Goal: Information Seeking & Learning: Learn about a topic

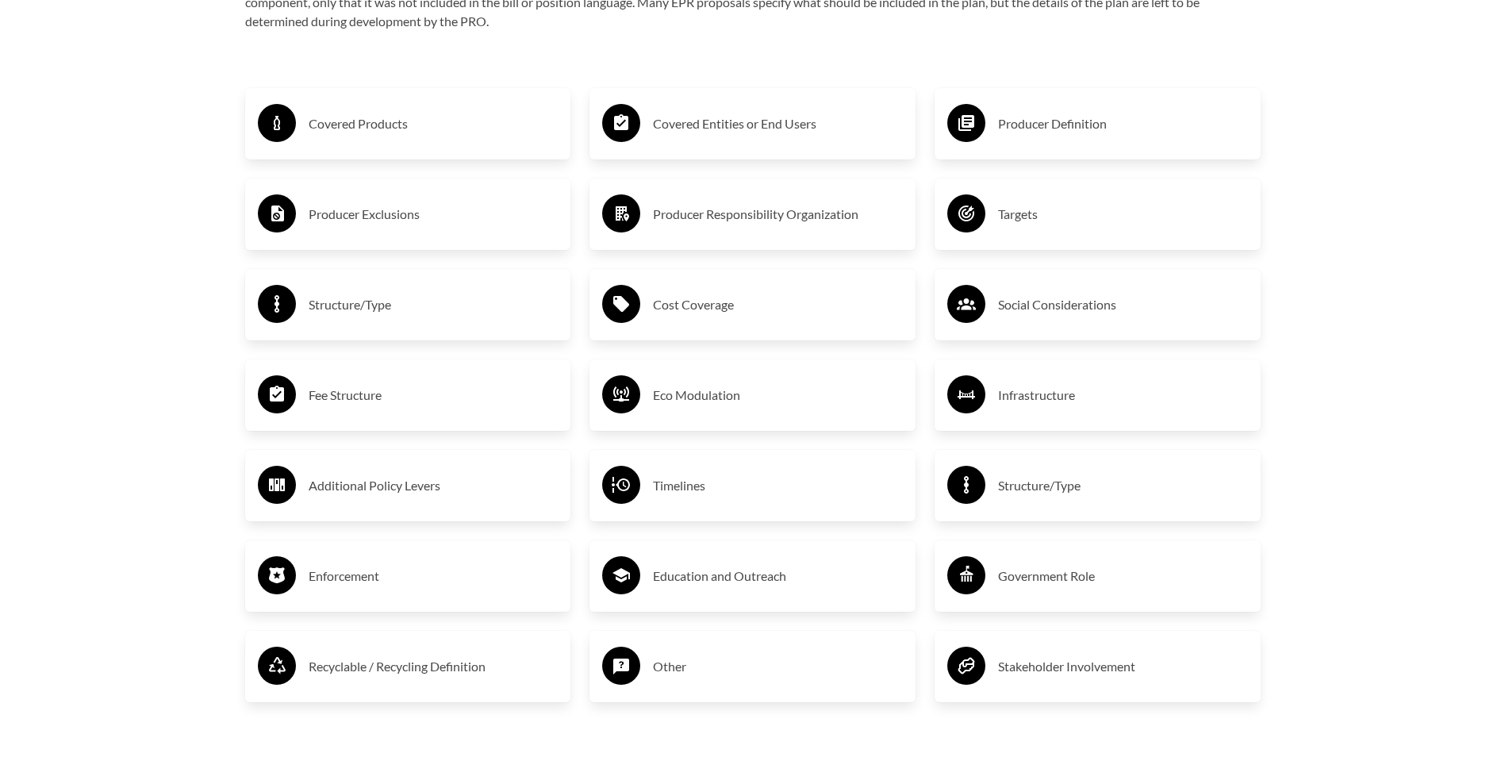
scroll to position [2777, 0]
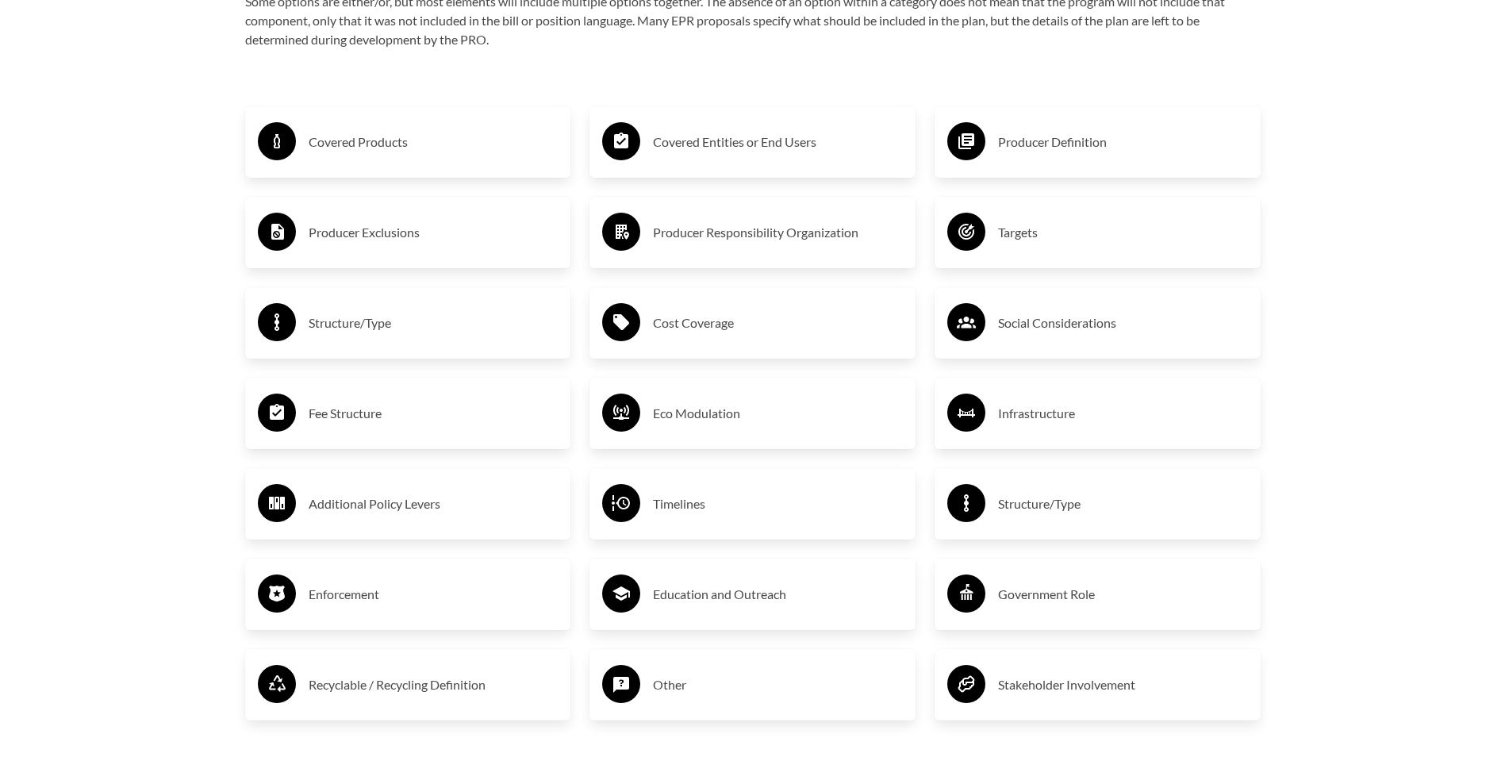
click at [401, 144] on h3 "Covered Products" at bounding box center [434, 141] width 250 height 25
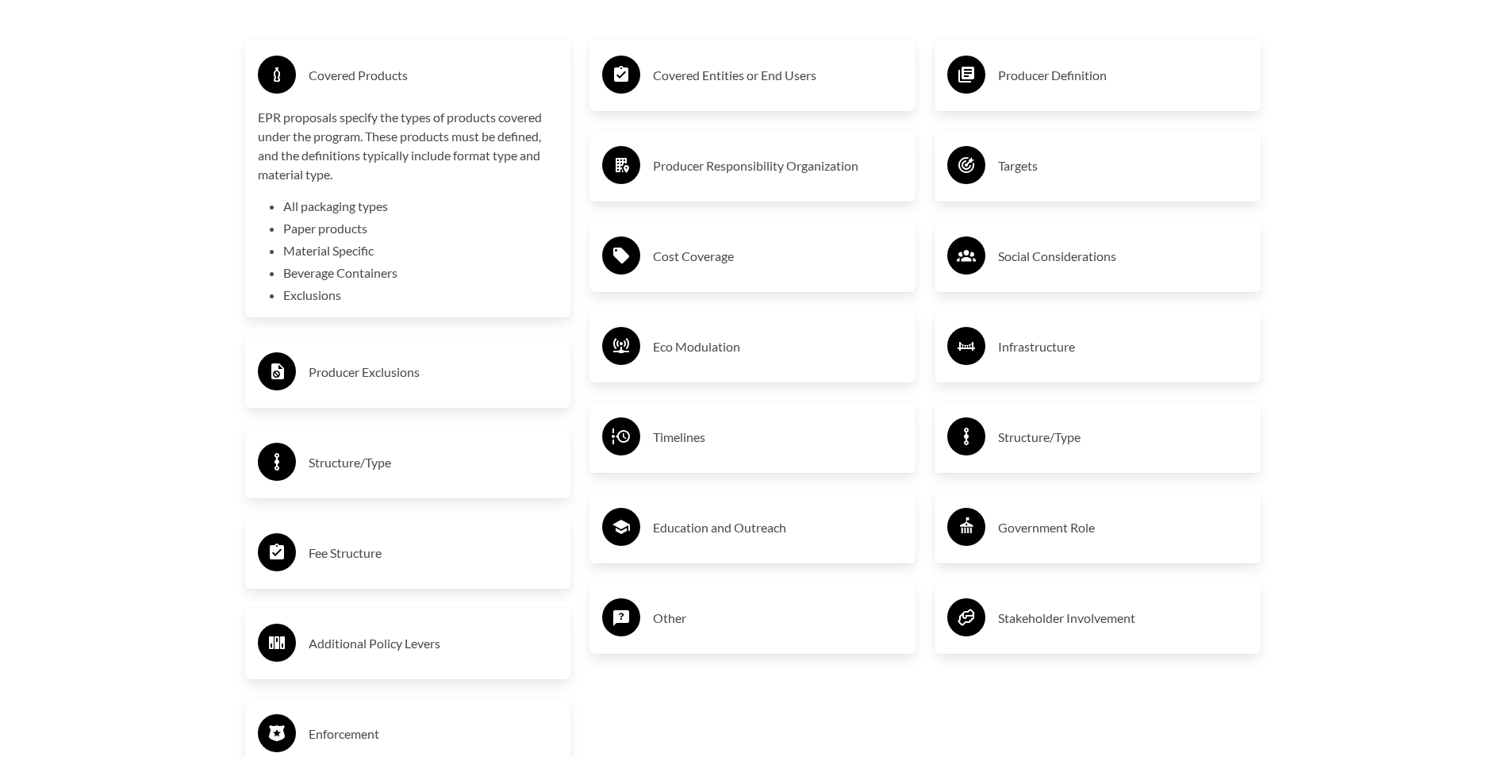
scroll to position [2935, 0]
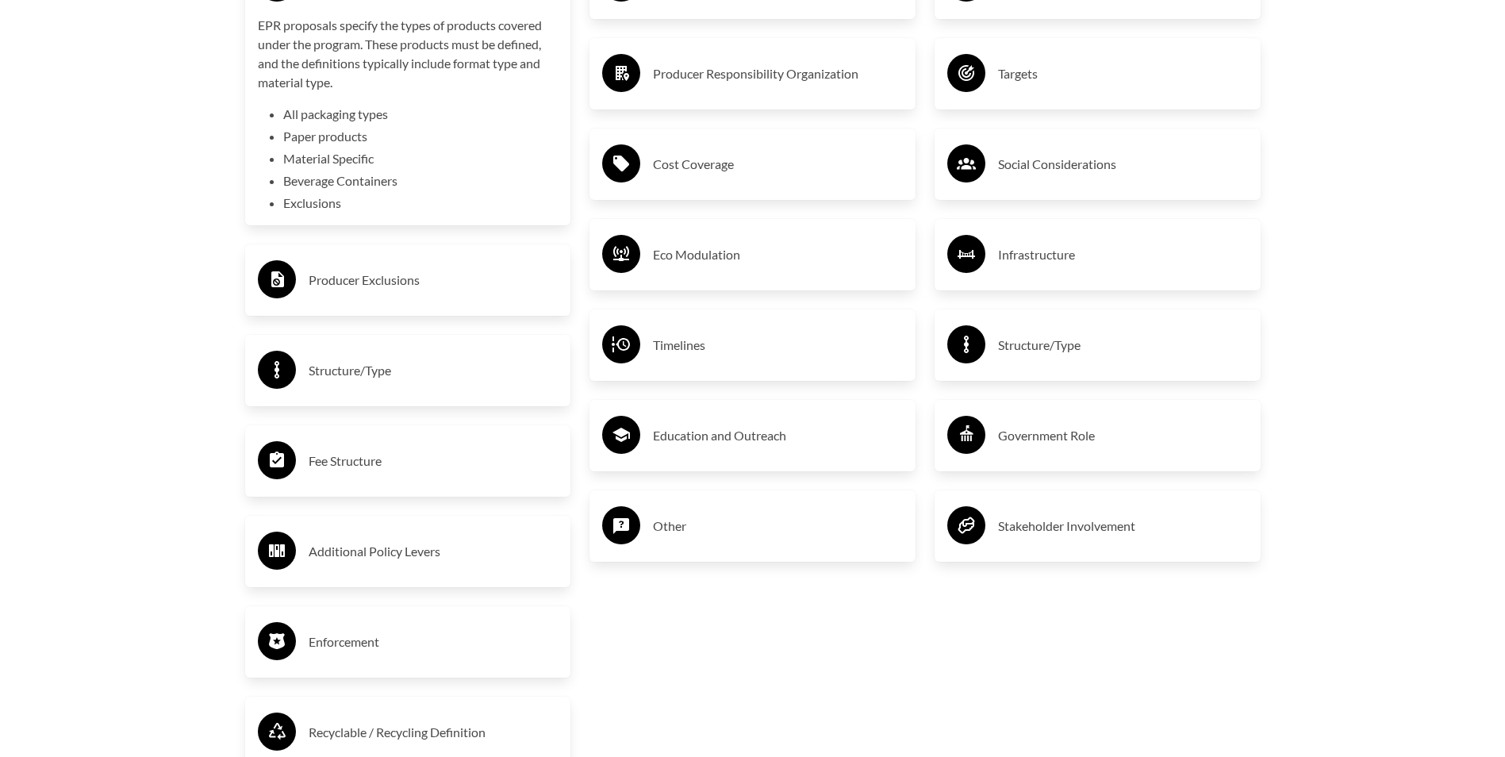
click at [287, 285] on circle at bounding box center [277, 279] width 38 height 38
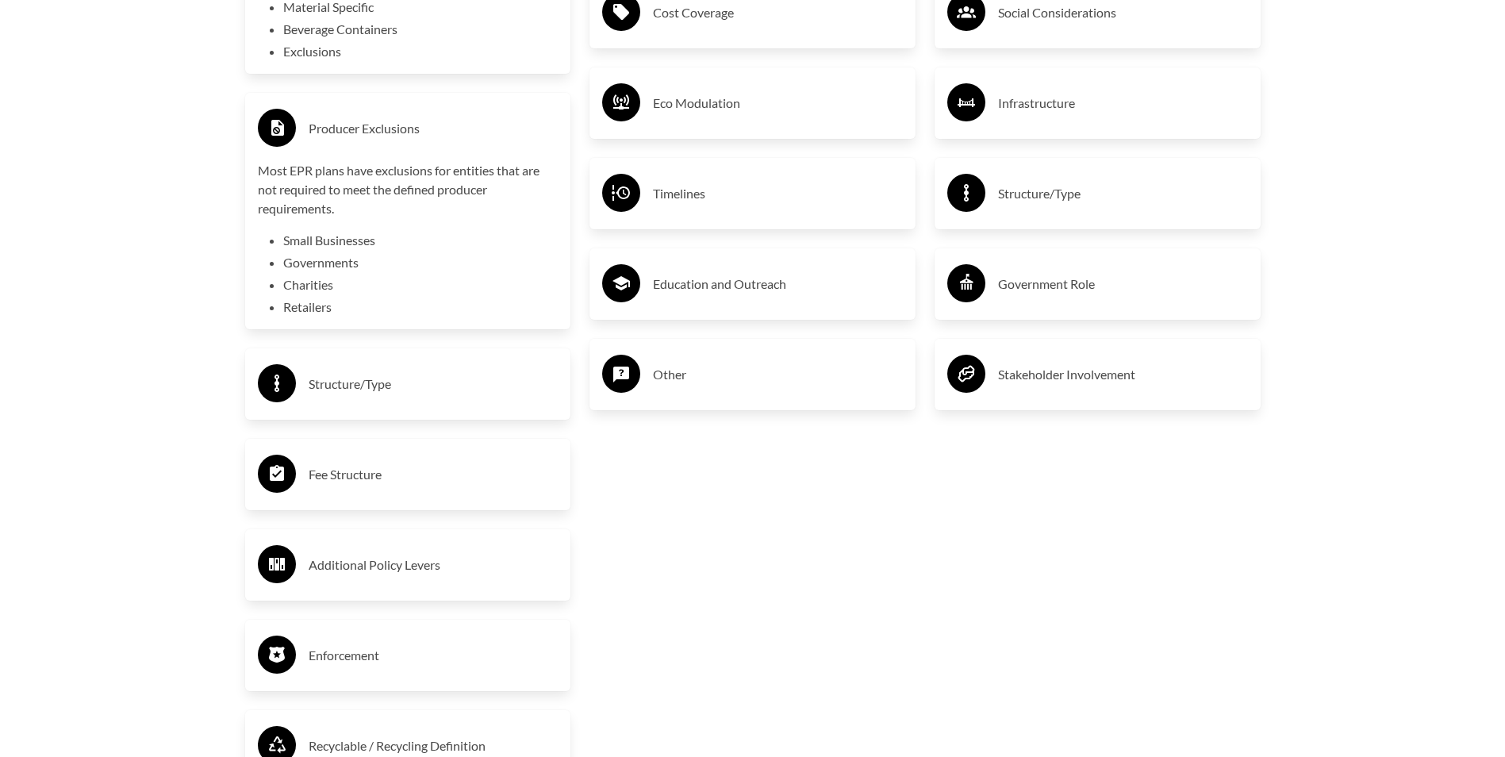
scroll to position [3094, 0]
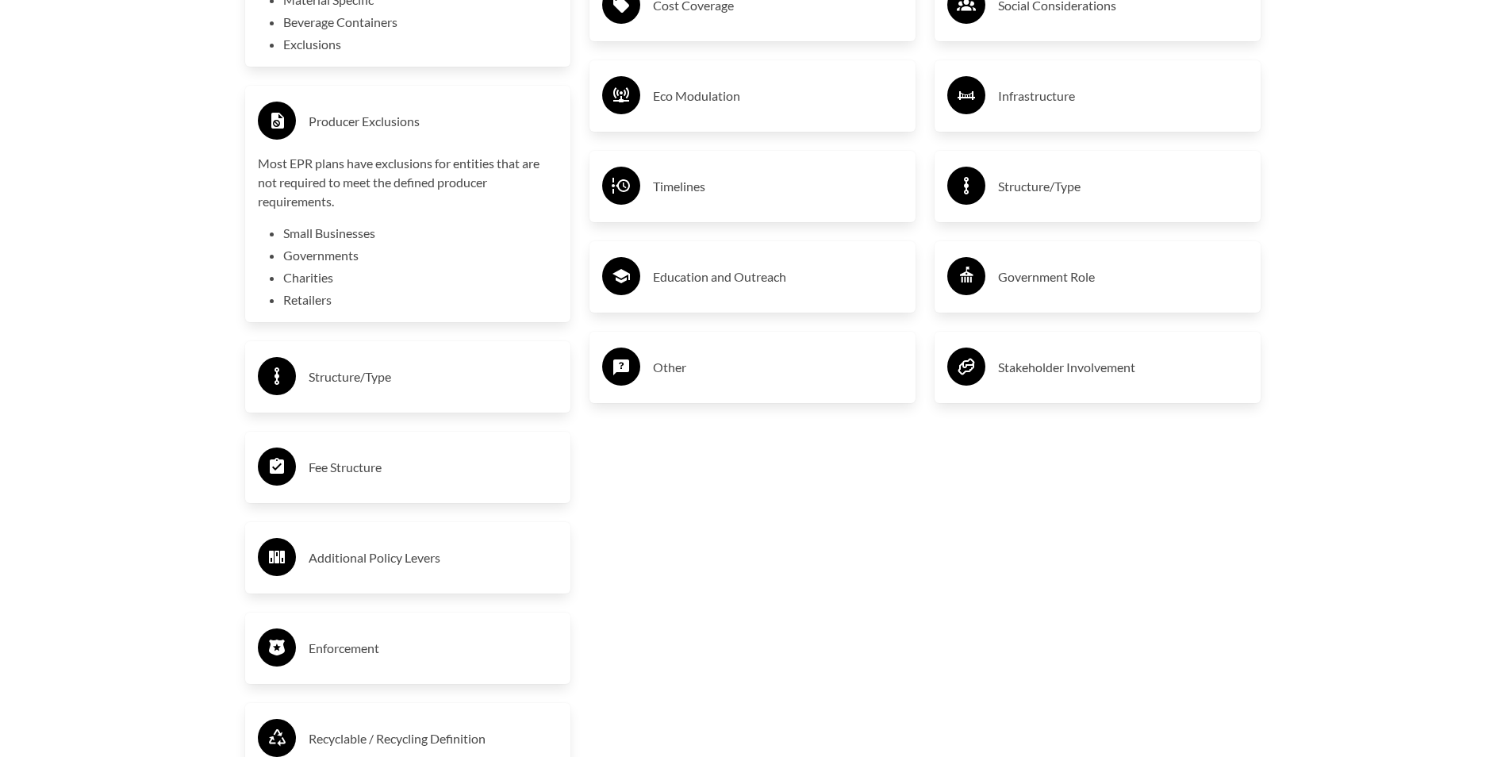
click at [284, 381] on circle at bounding box center [277, 376] width 38 height 38
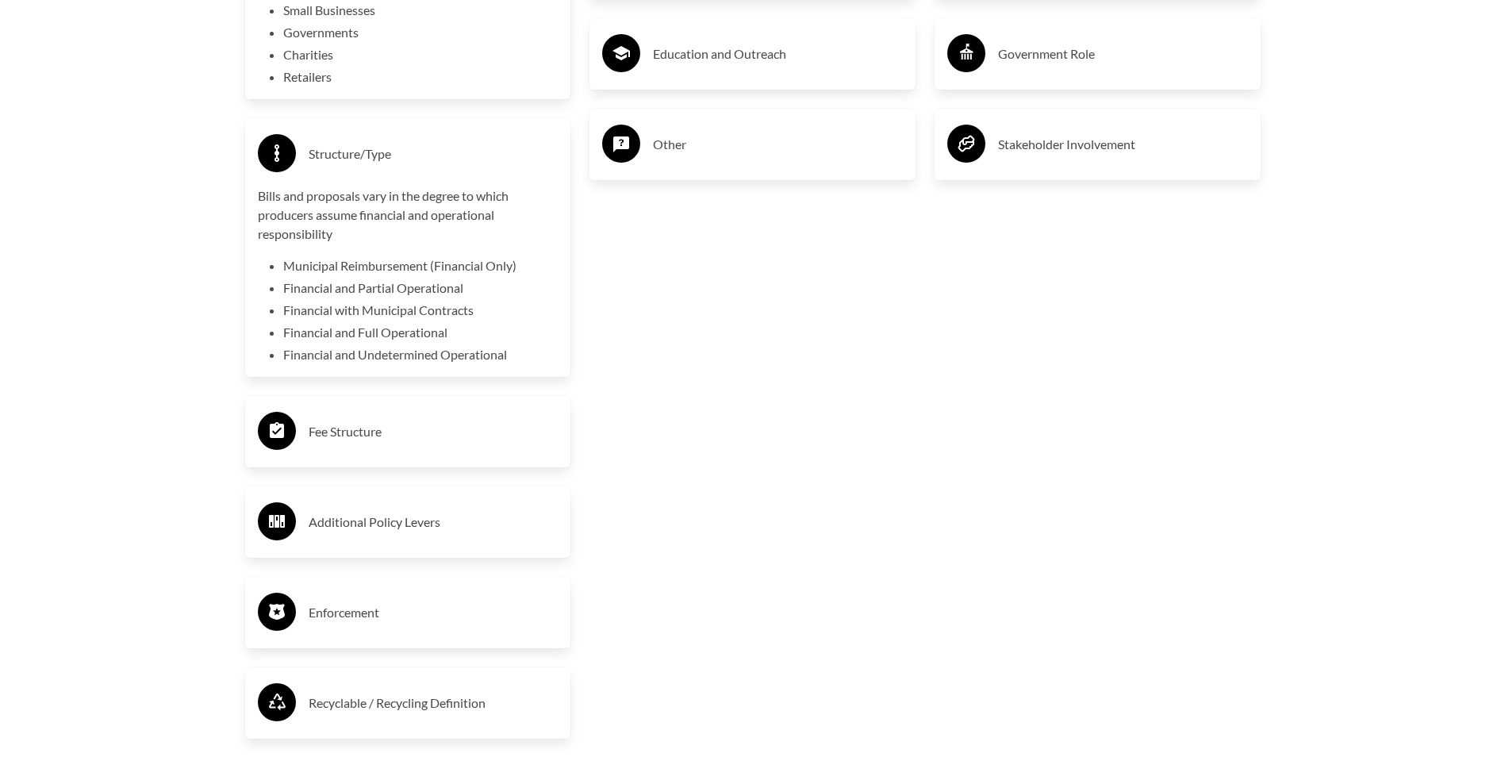
scroll to position [3411, 0]
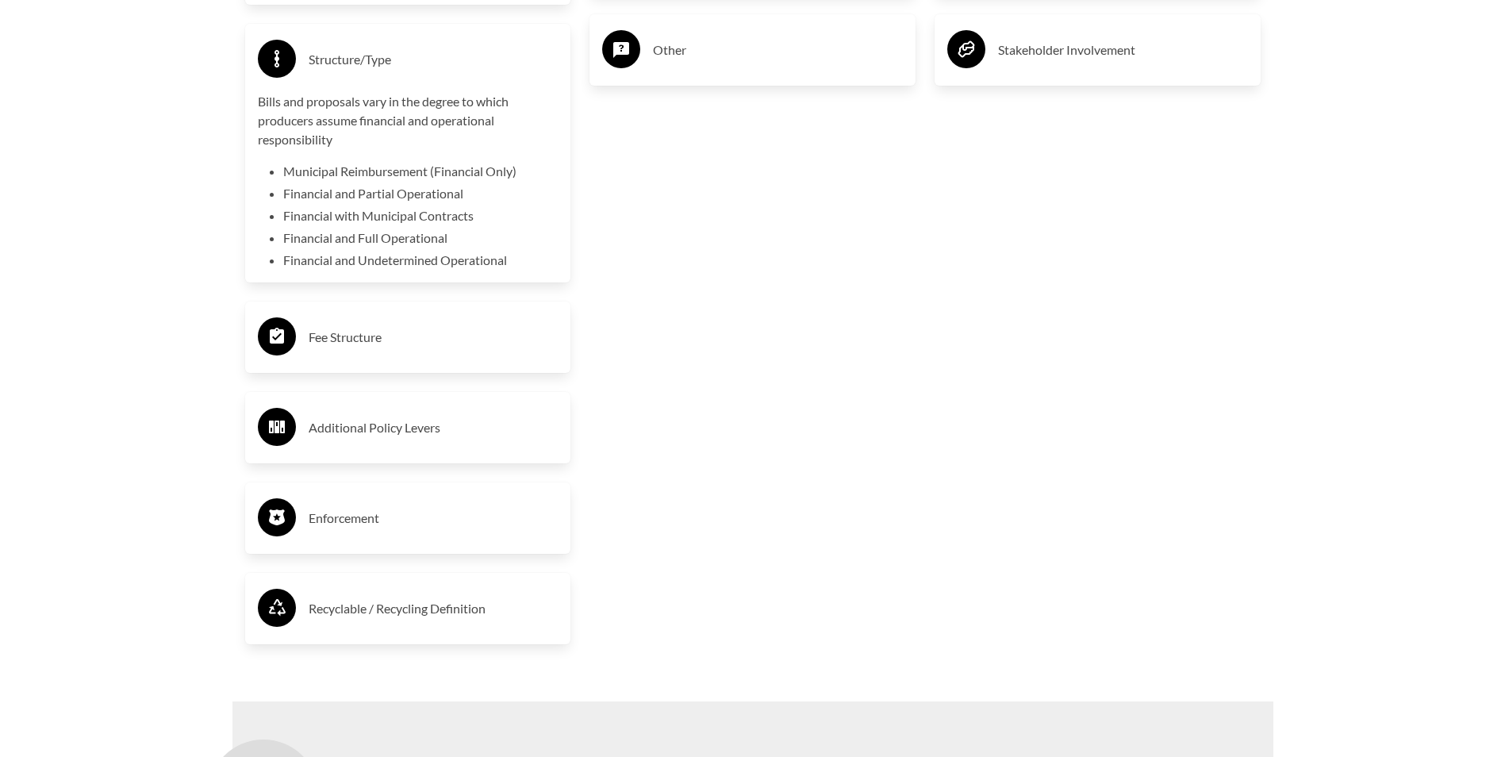
click at [302, 77] on div "Structure/Type" at bounding box center [408, 59] width 301 height 46
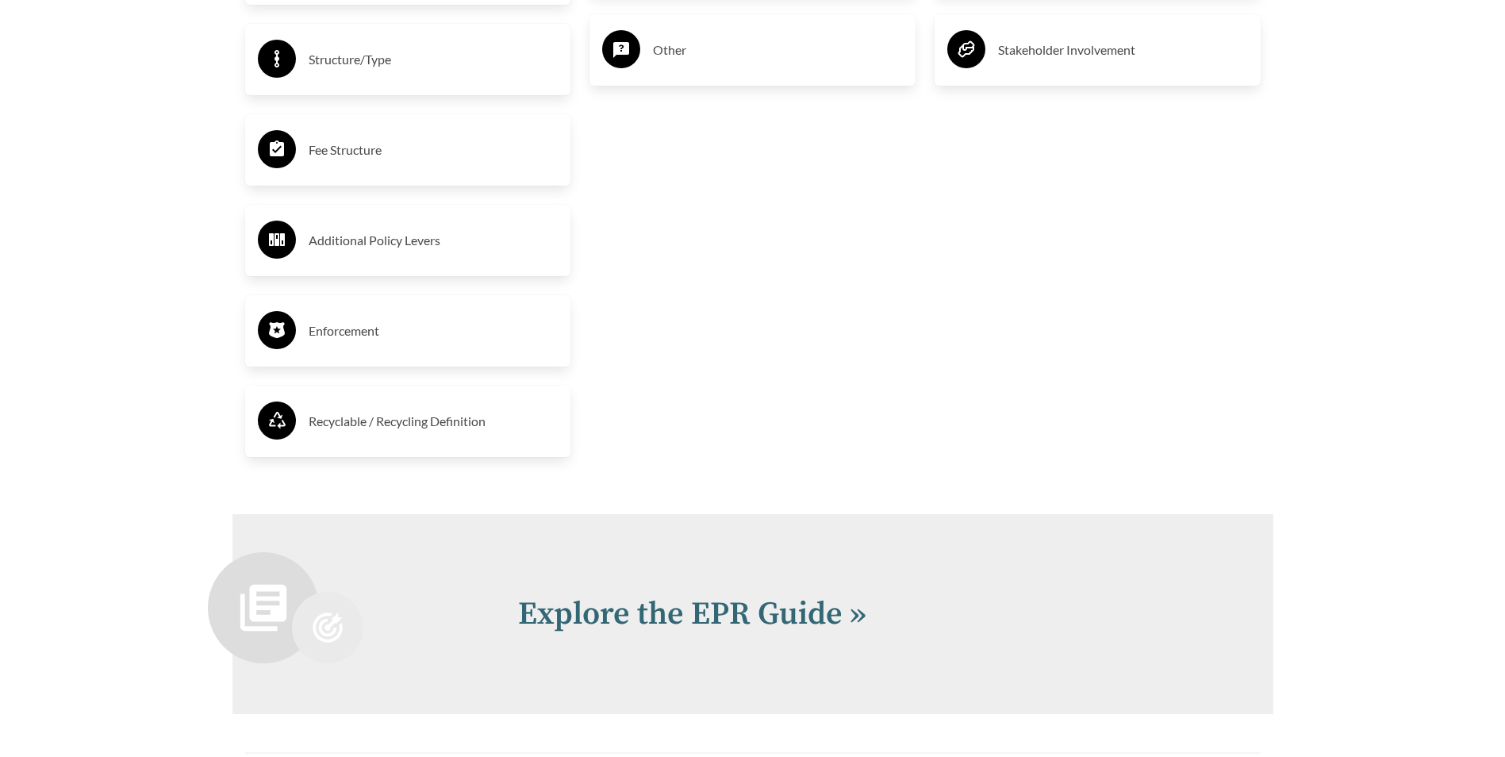
click at [295, 67] on circle at bounding box center [277, 59] width 38 height 38
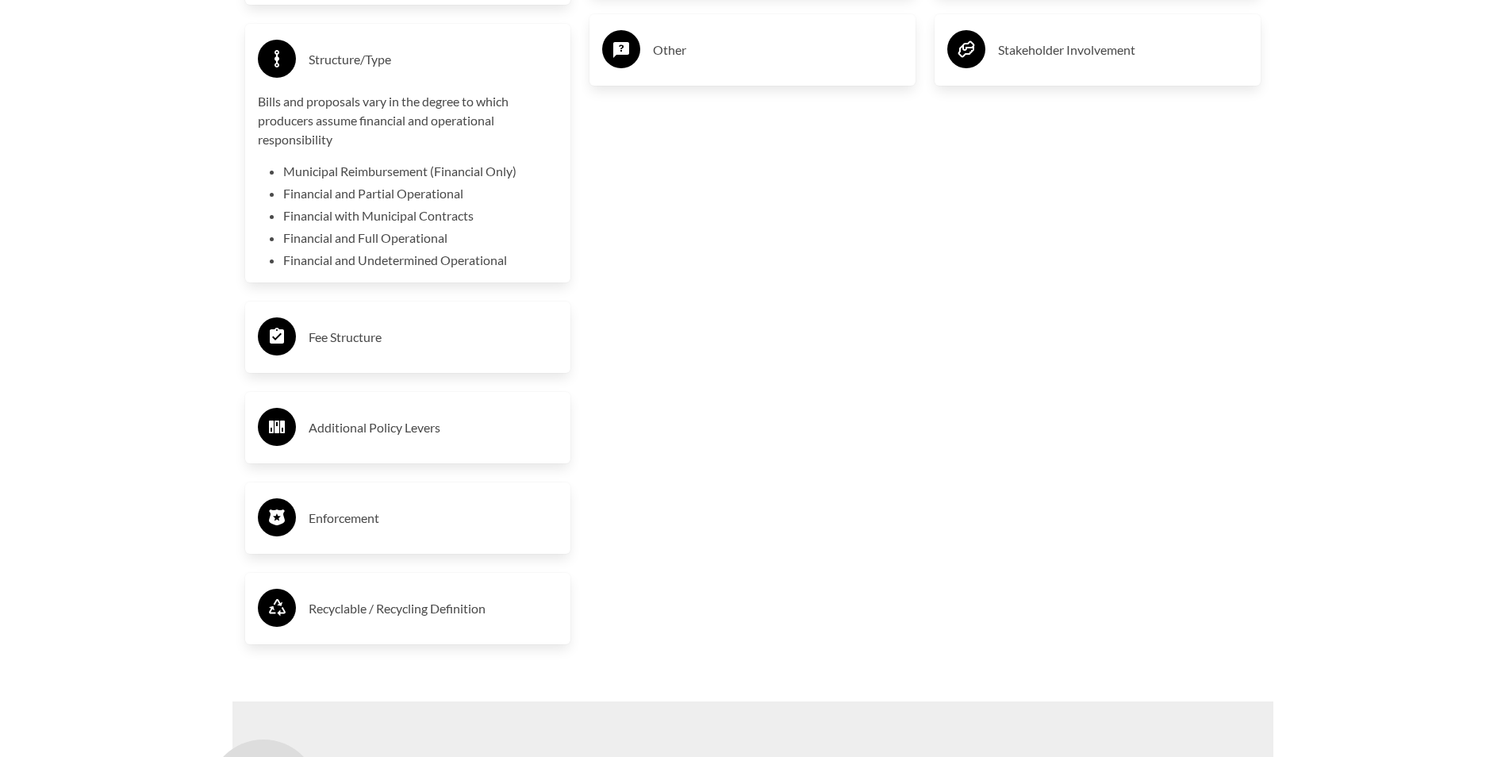
click at [305, 336] on div "Fee Structure" at bounding box center [408, 337] width 301 height 46
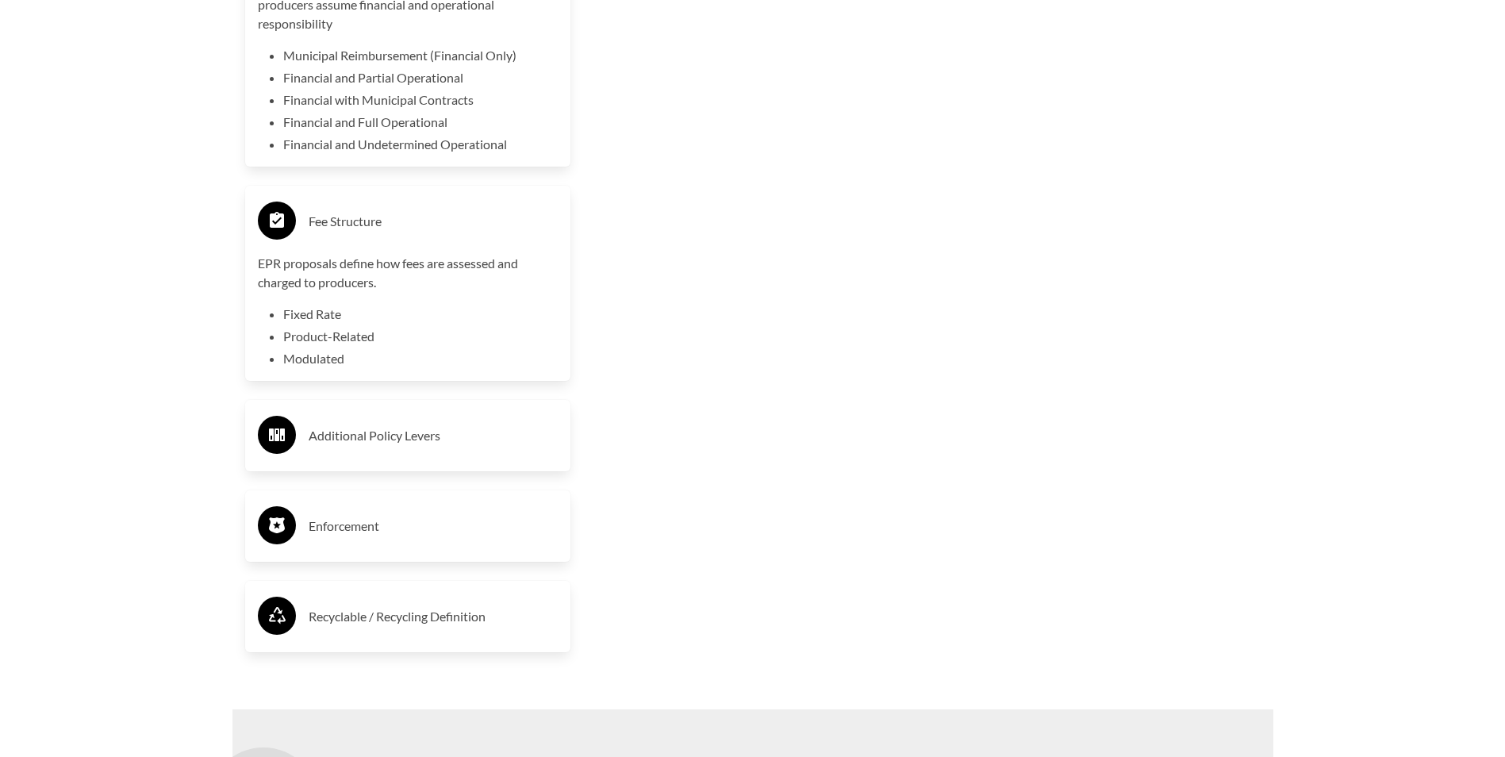
scroll to position [3570, 0]
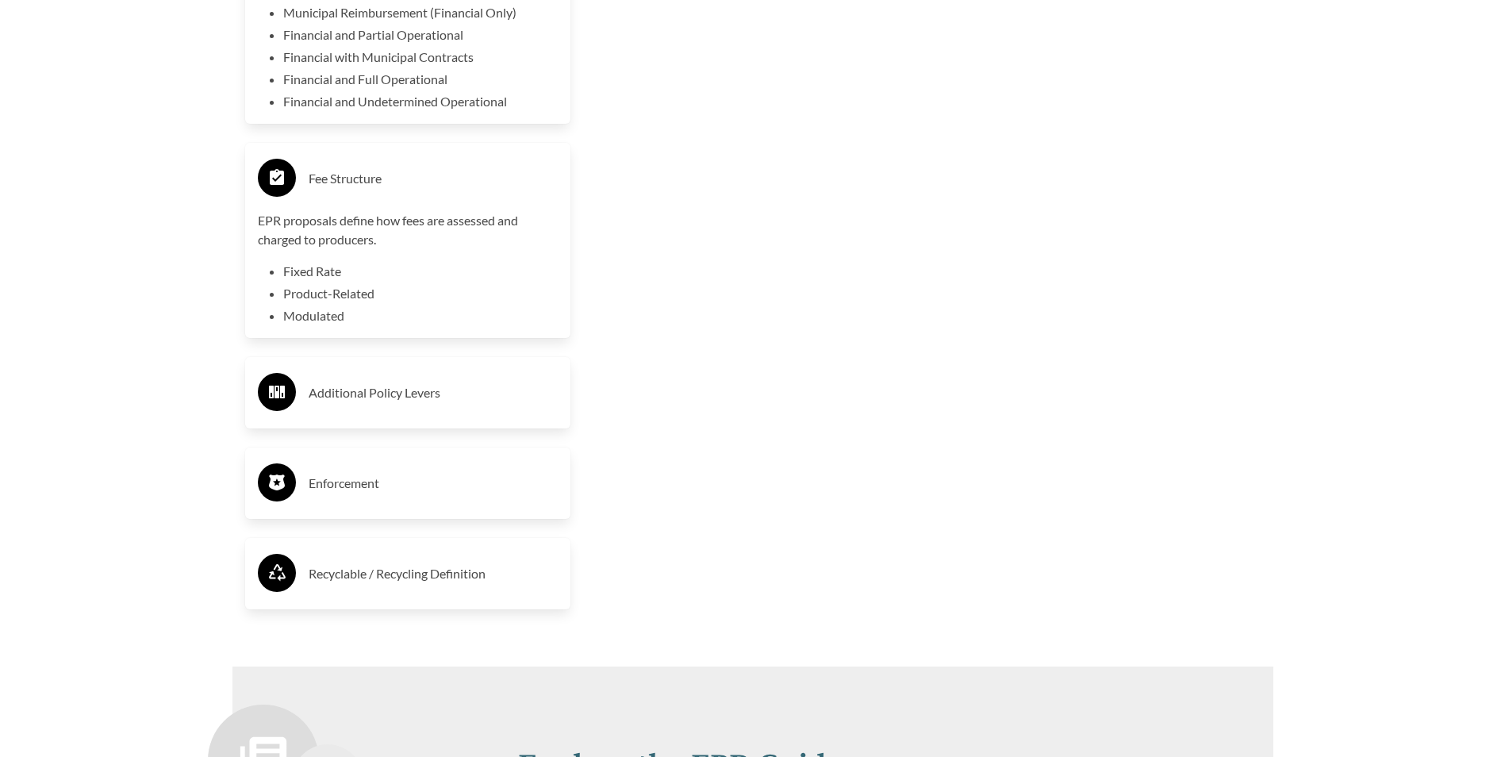
click at [331, 382] on div "Additional Policy Levers" at bounding box center [408, 393] width 301 height 46
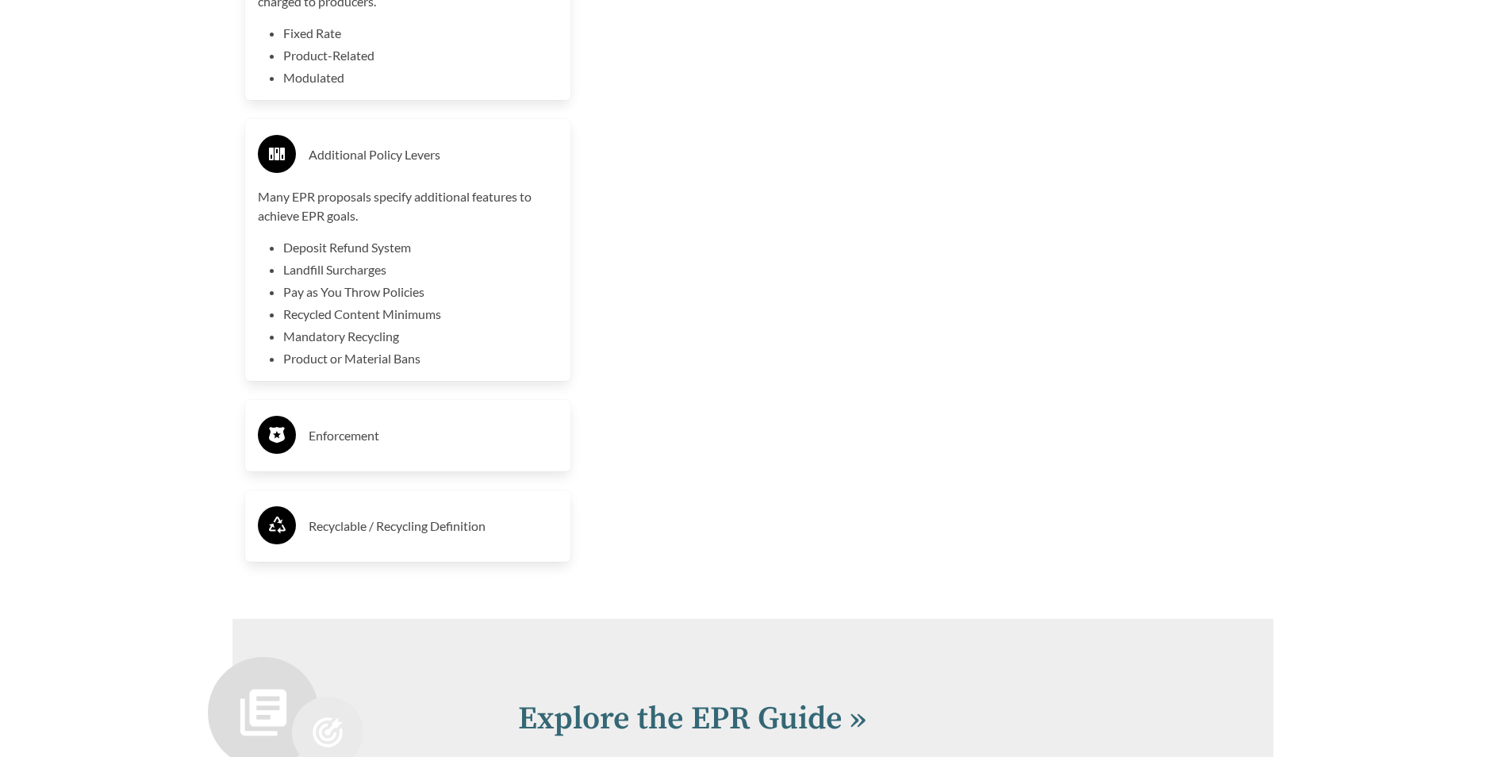
click at [339, 429] on h3 "Enforcement" at bounding box center [434, 435] width 250 height 25
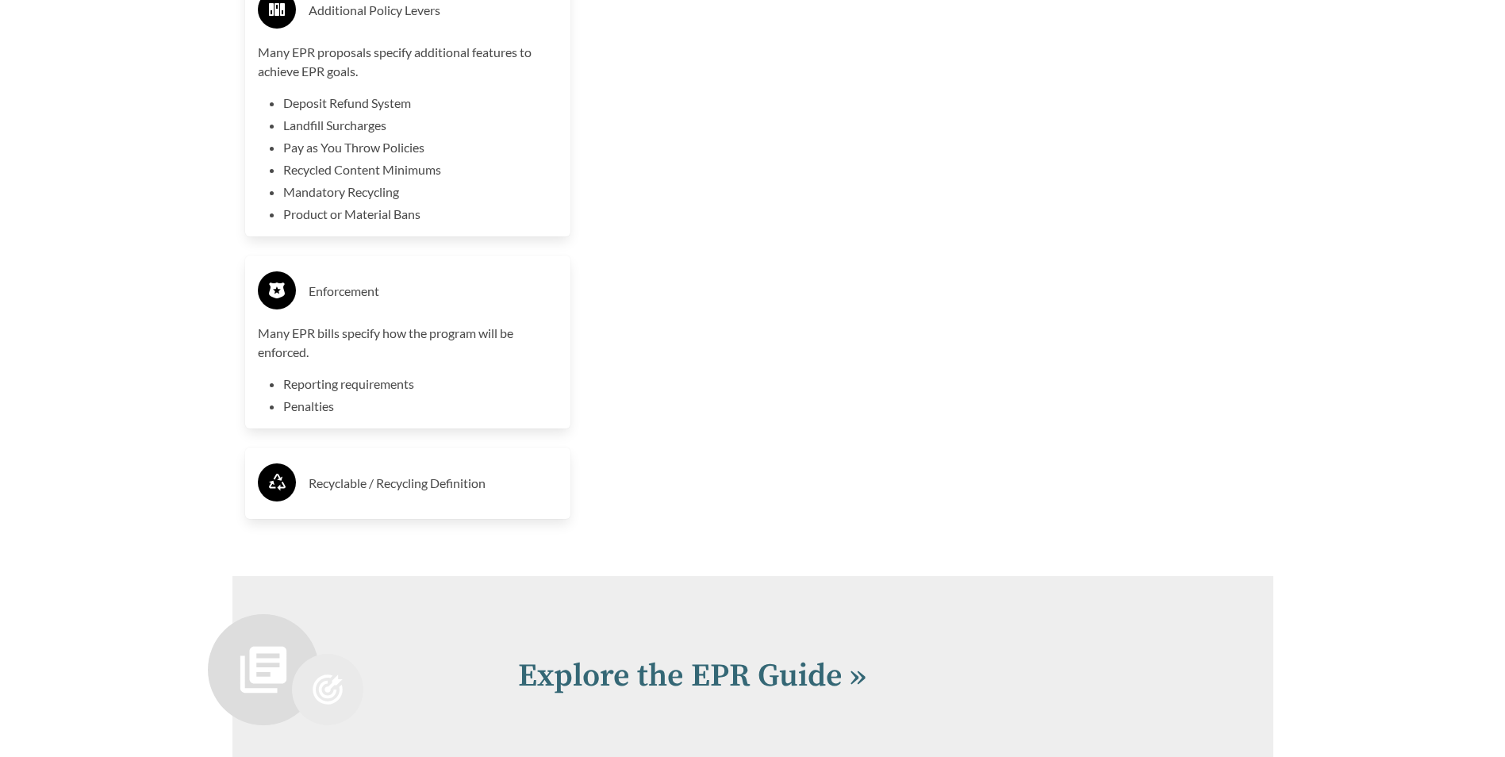
scroll to position [4205, 0]
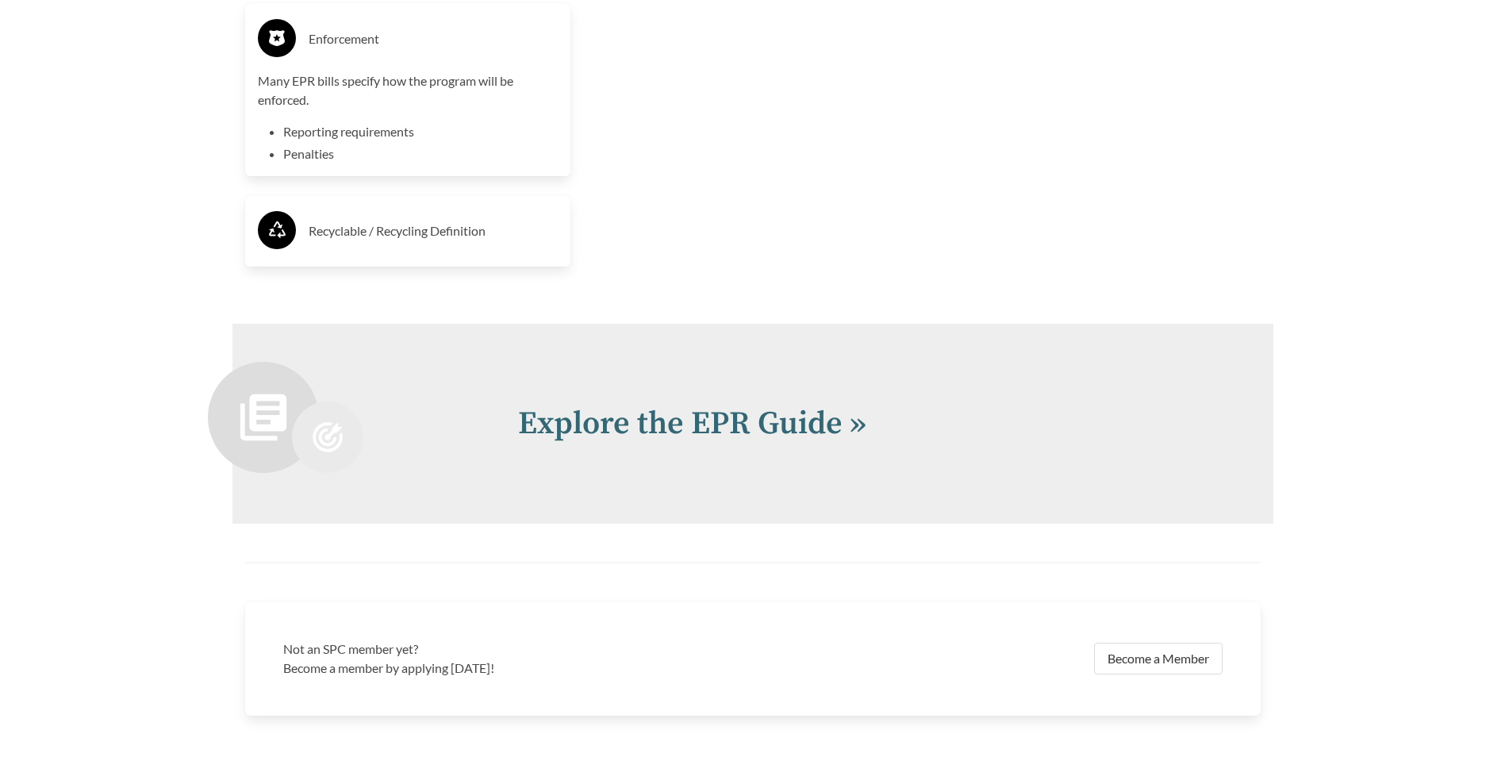
click at [320, 244] on h3 "Recyclable / Recycling Definition" at bounding box center [434, 230] width 250 height 25
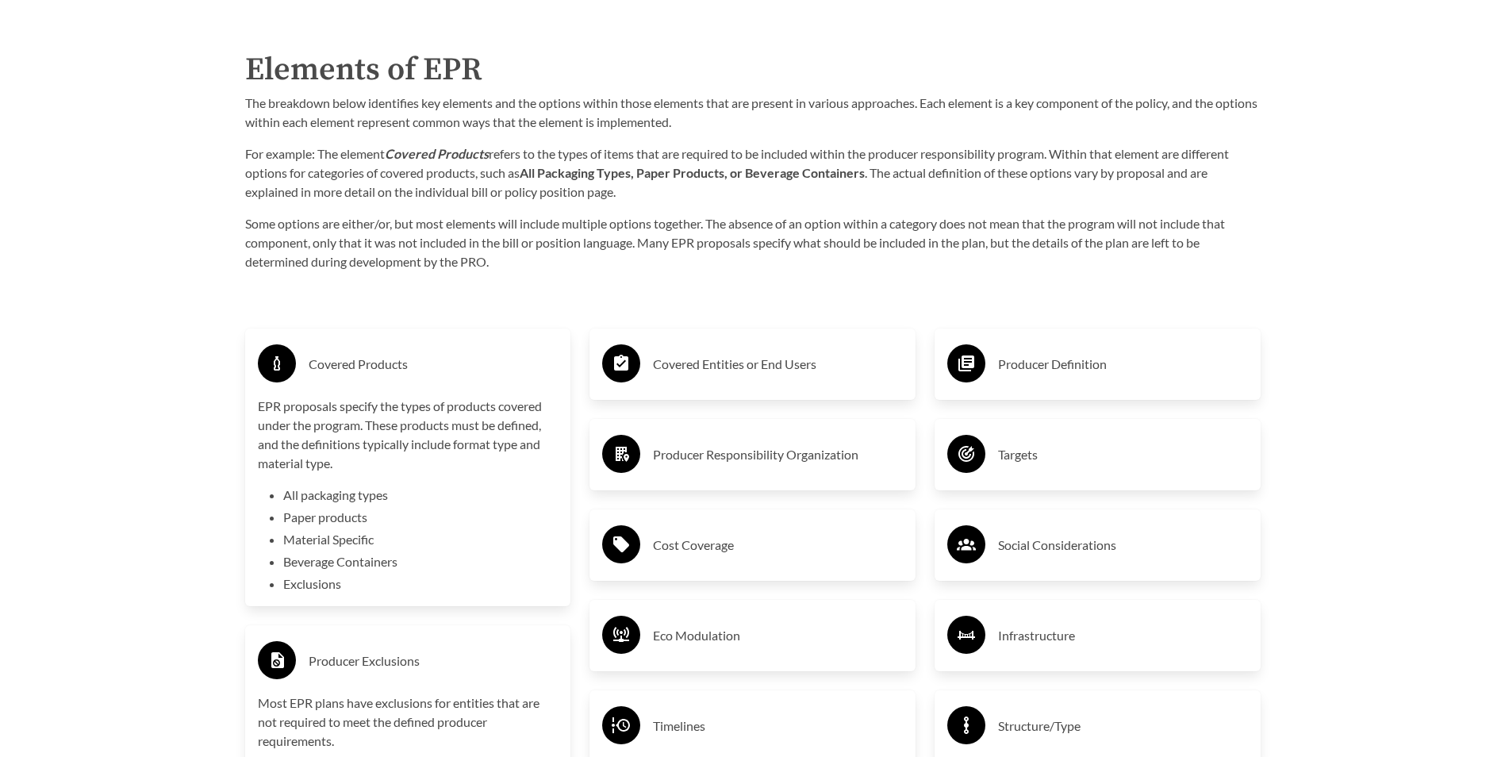
scroll to position [2539, 0]
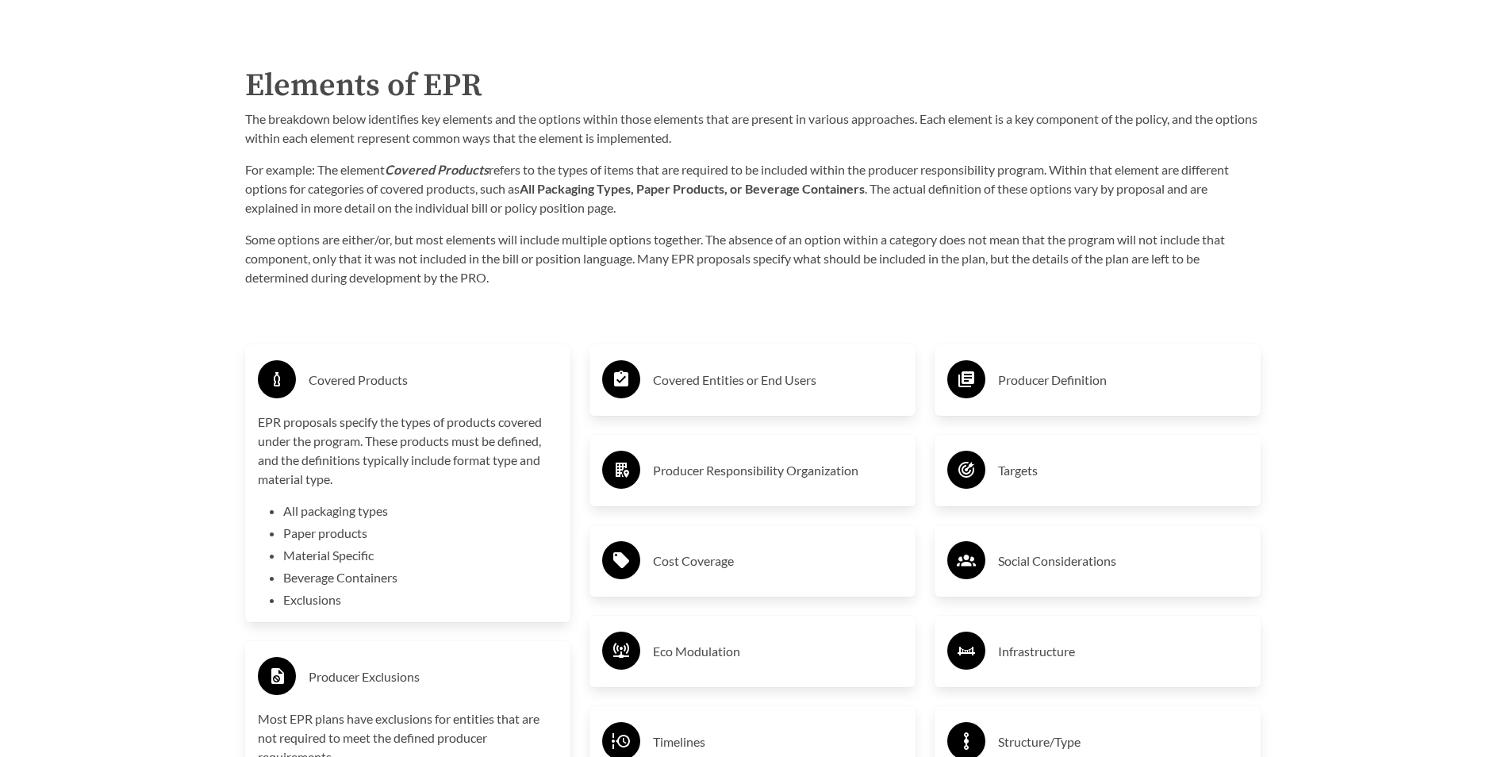
click at [724, 387] on h3 "Covered Entities or End Users" at bounding box center [778, 379] width 250 height 25
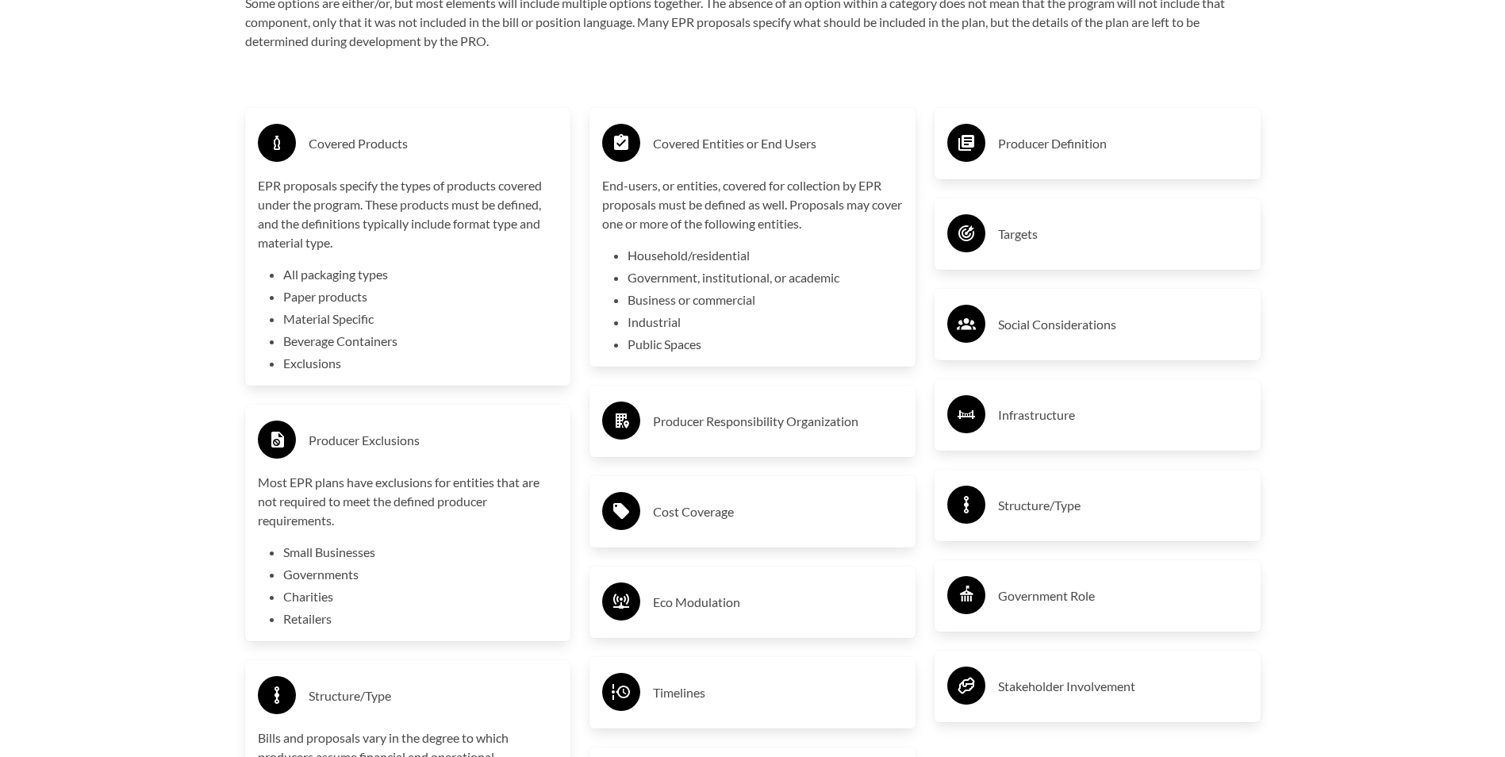
scroll to position [2777, 0]
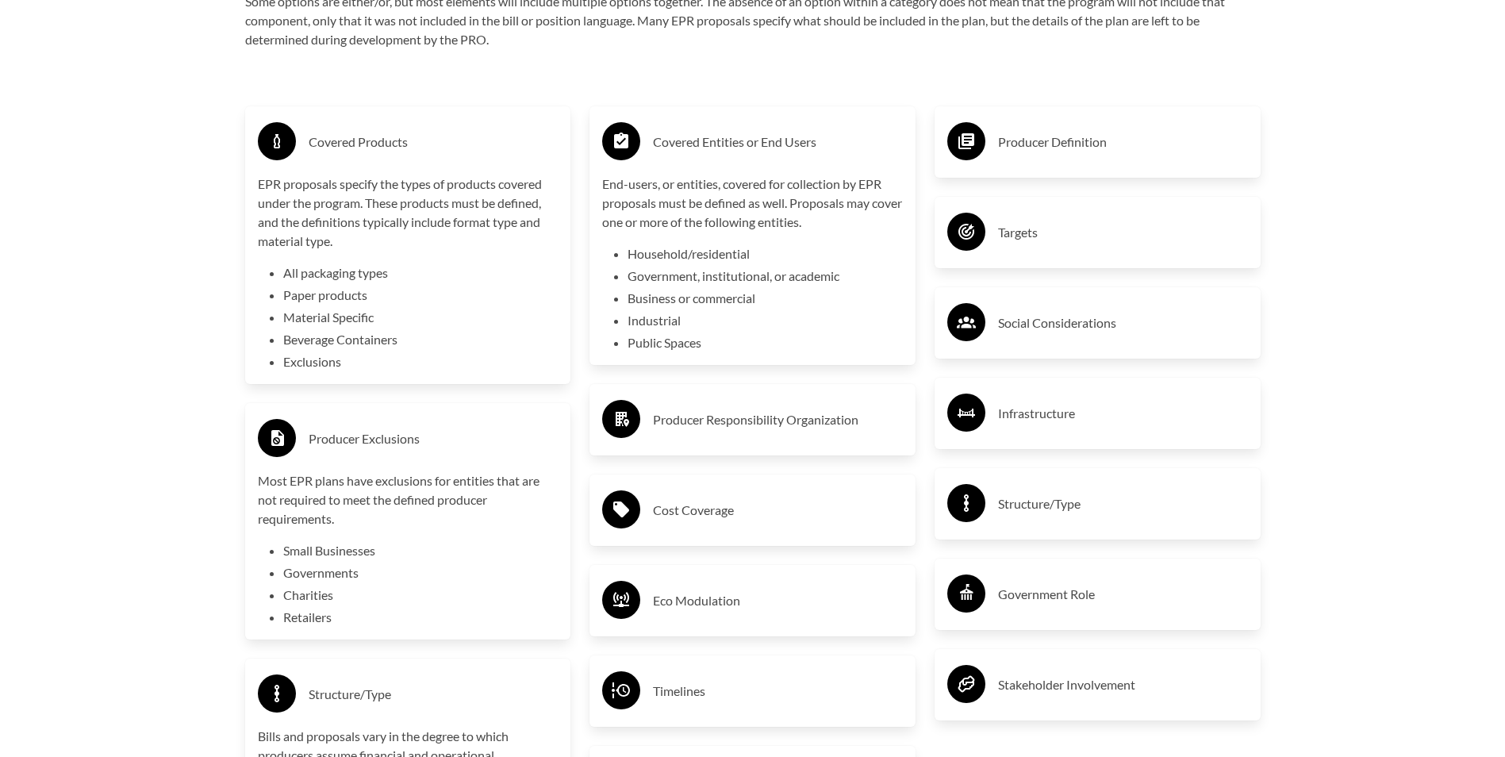
click at [750, 427] on h3 "Producer Responsibility Organization" at bounding box center [778, 419] width 250 height 25
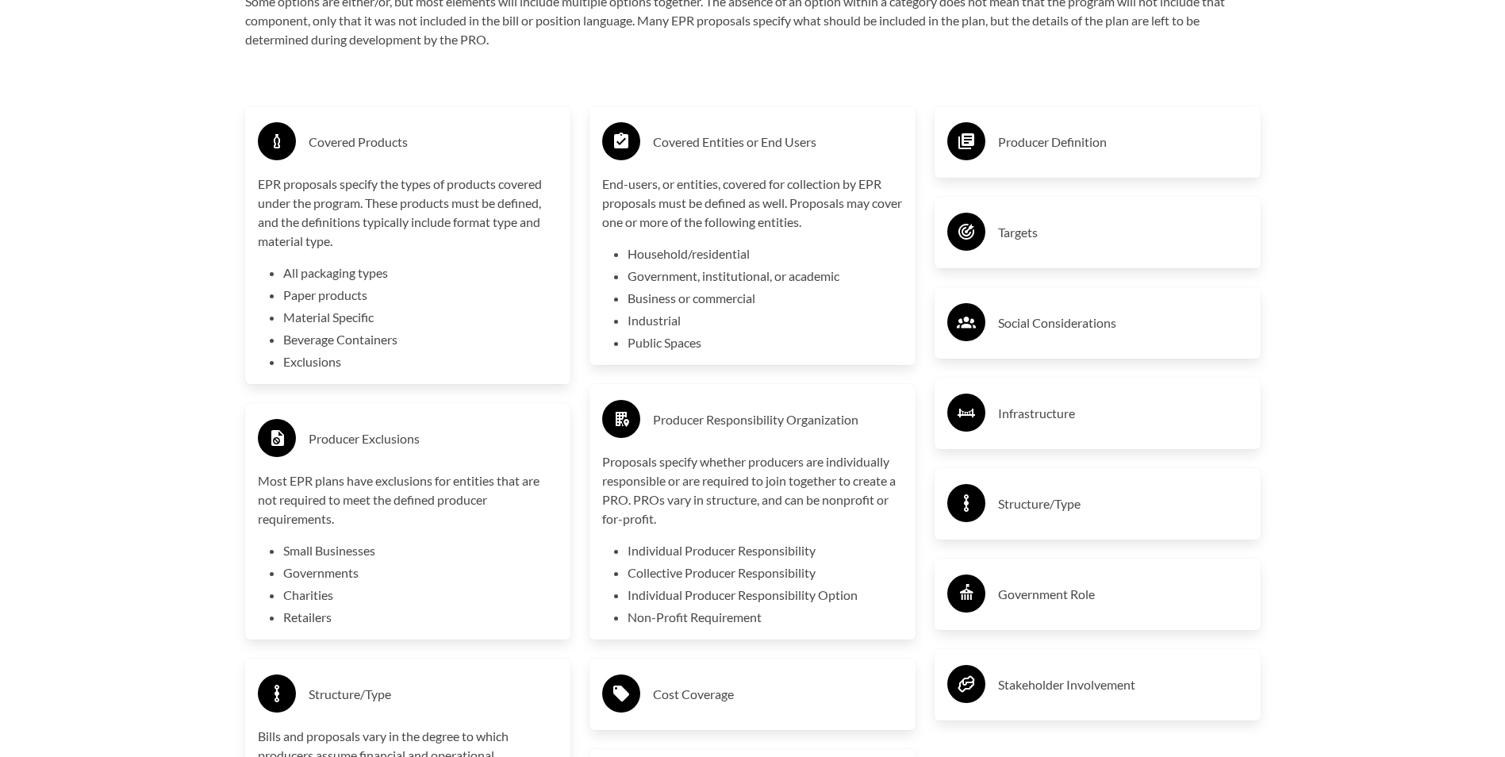
scroll to position [3094, 0]
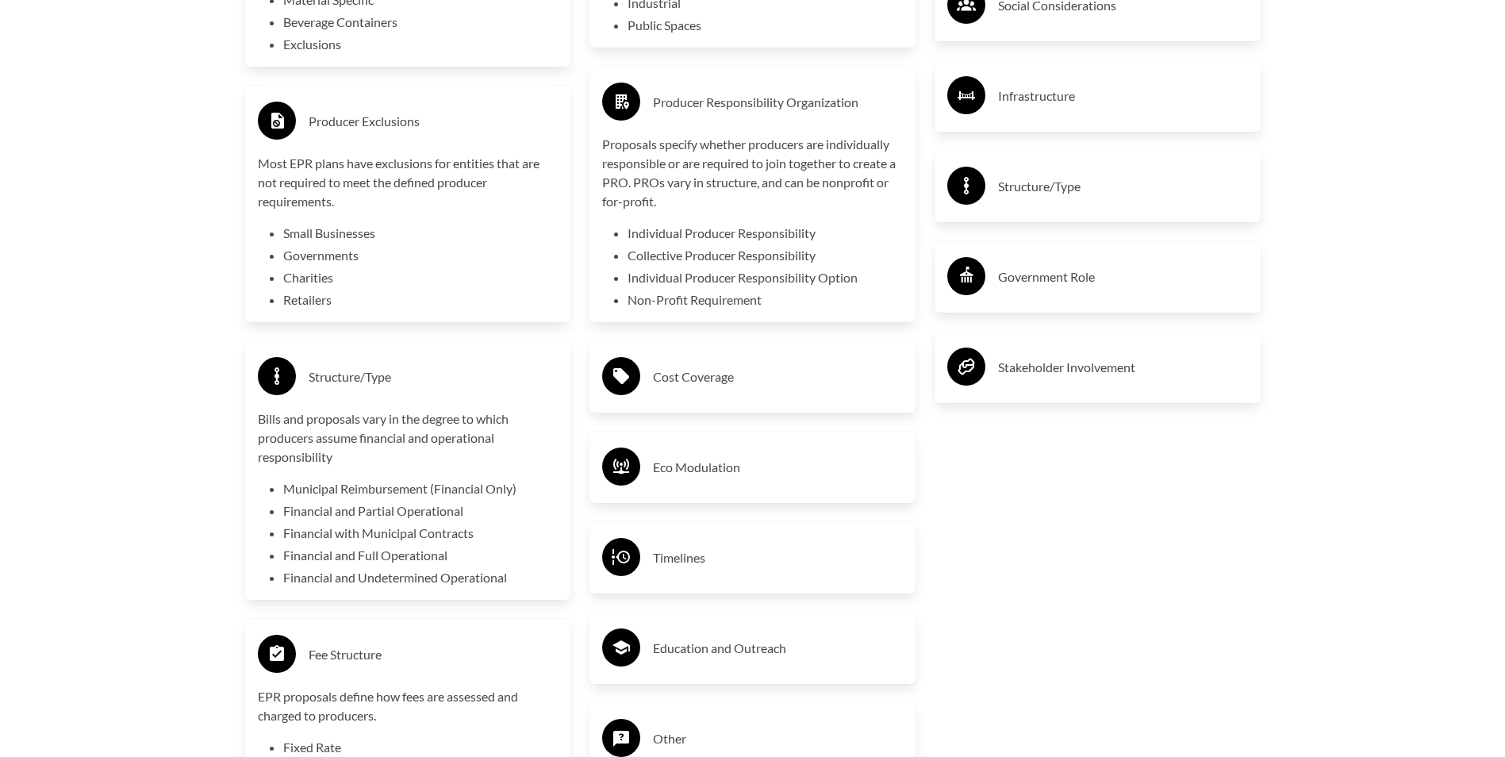
click at [746, 390] on h3 "Cost Coverage" at bounding box center [778, 376] width 250 height 25
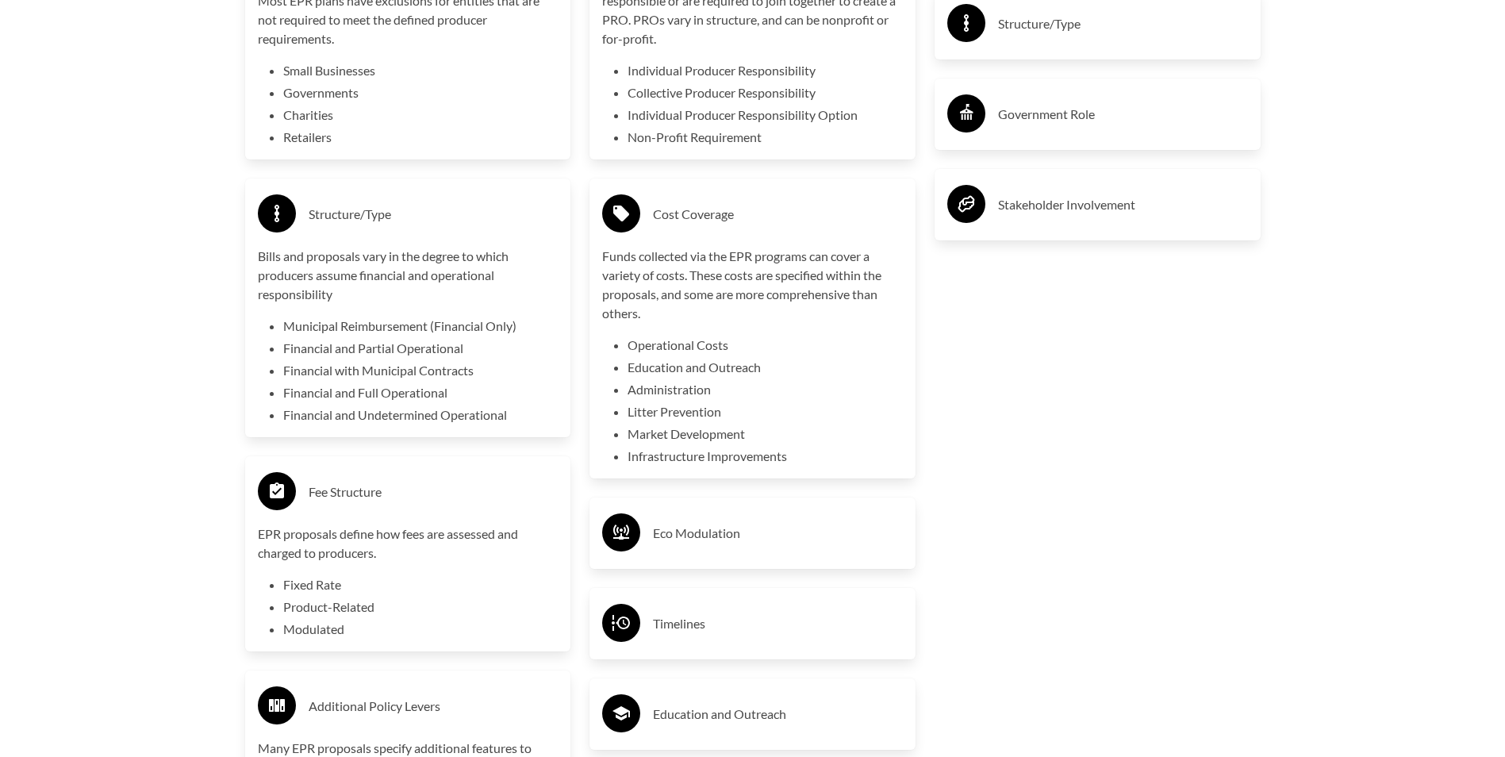
scroll to position [3411, 0]
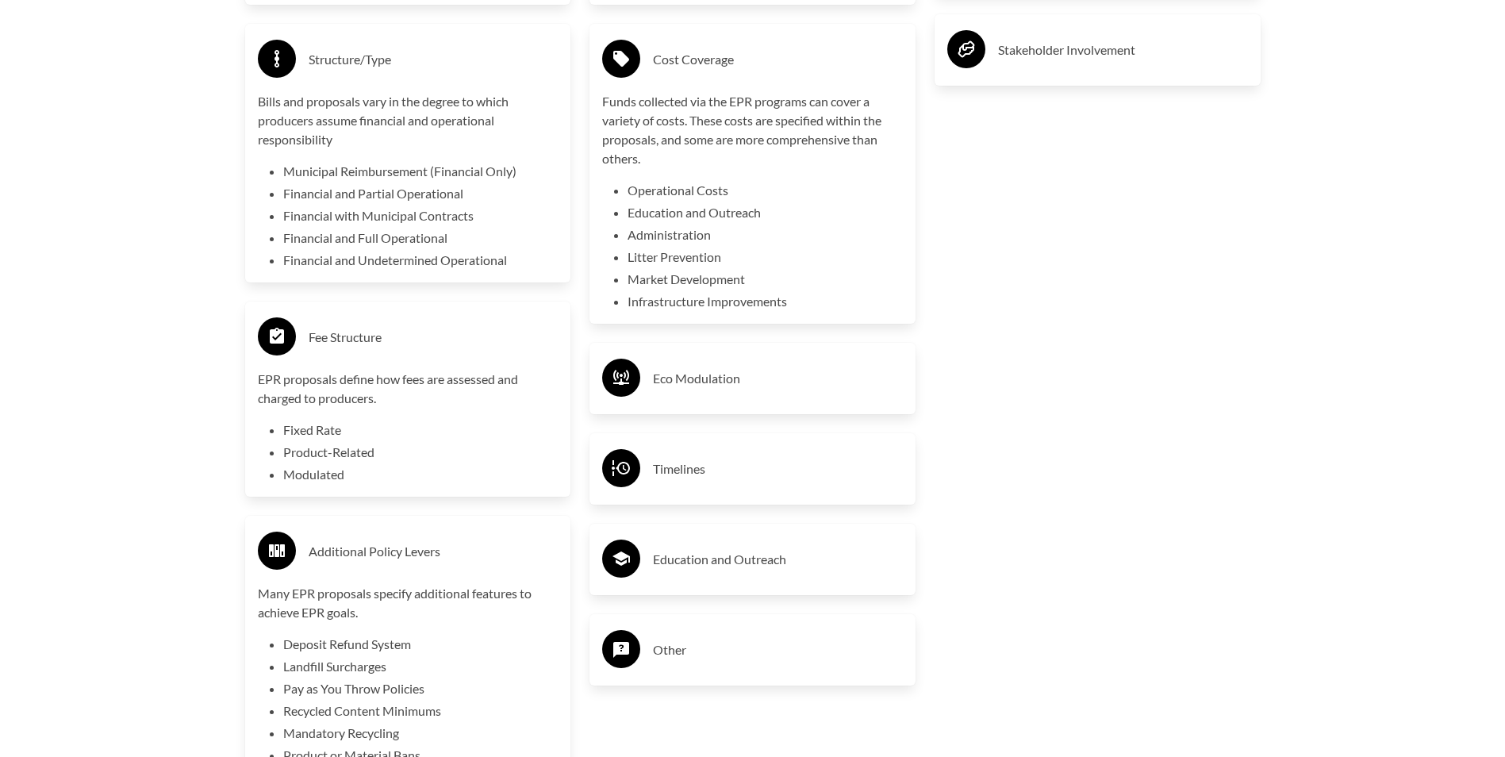
click at [731, 371] on h3 "Eco Modulation" at bounding box center [778, 378] width 250 height 25
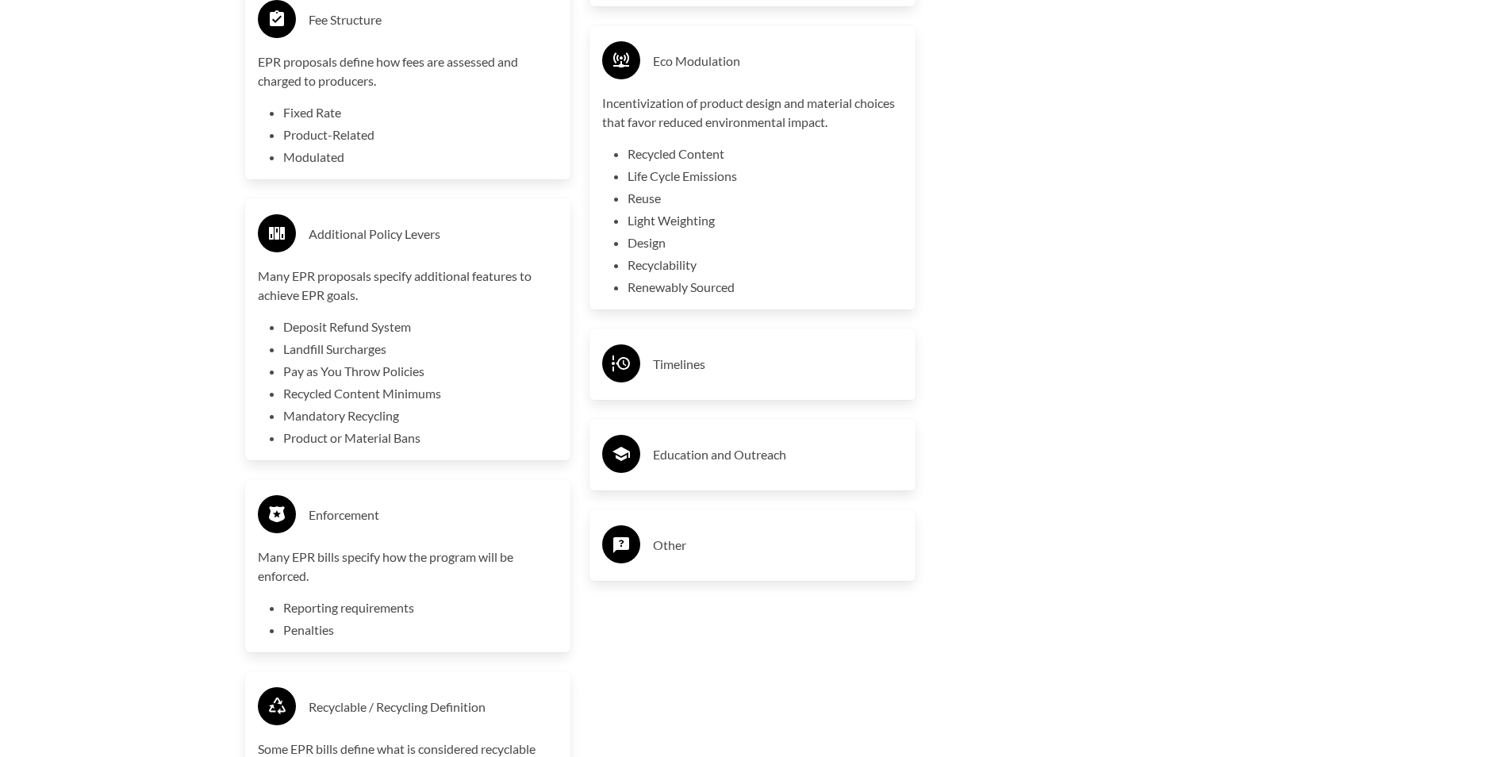
click at [728, 364] on h3 "Timelines" at bounding box center [778, 363] width 250 height 25
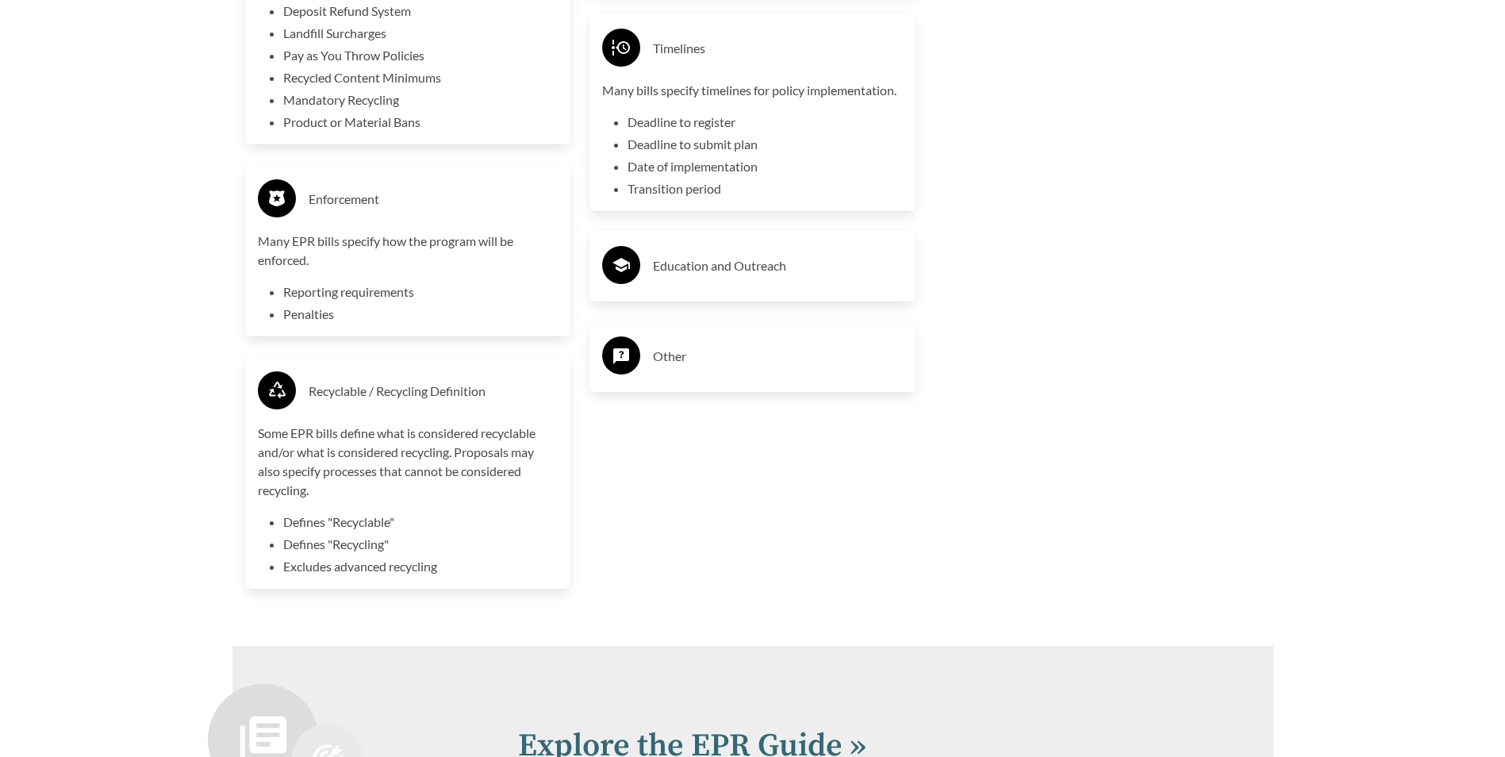
scroll to position [4046, 0]
click at [701, 287] on div "Education and Outreach" at bounding box center [752, 264] width 301 height 46
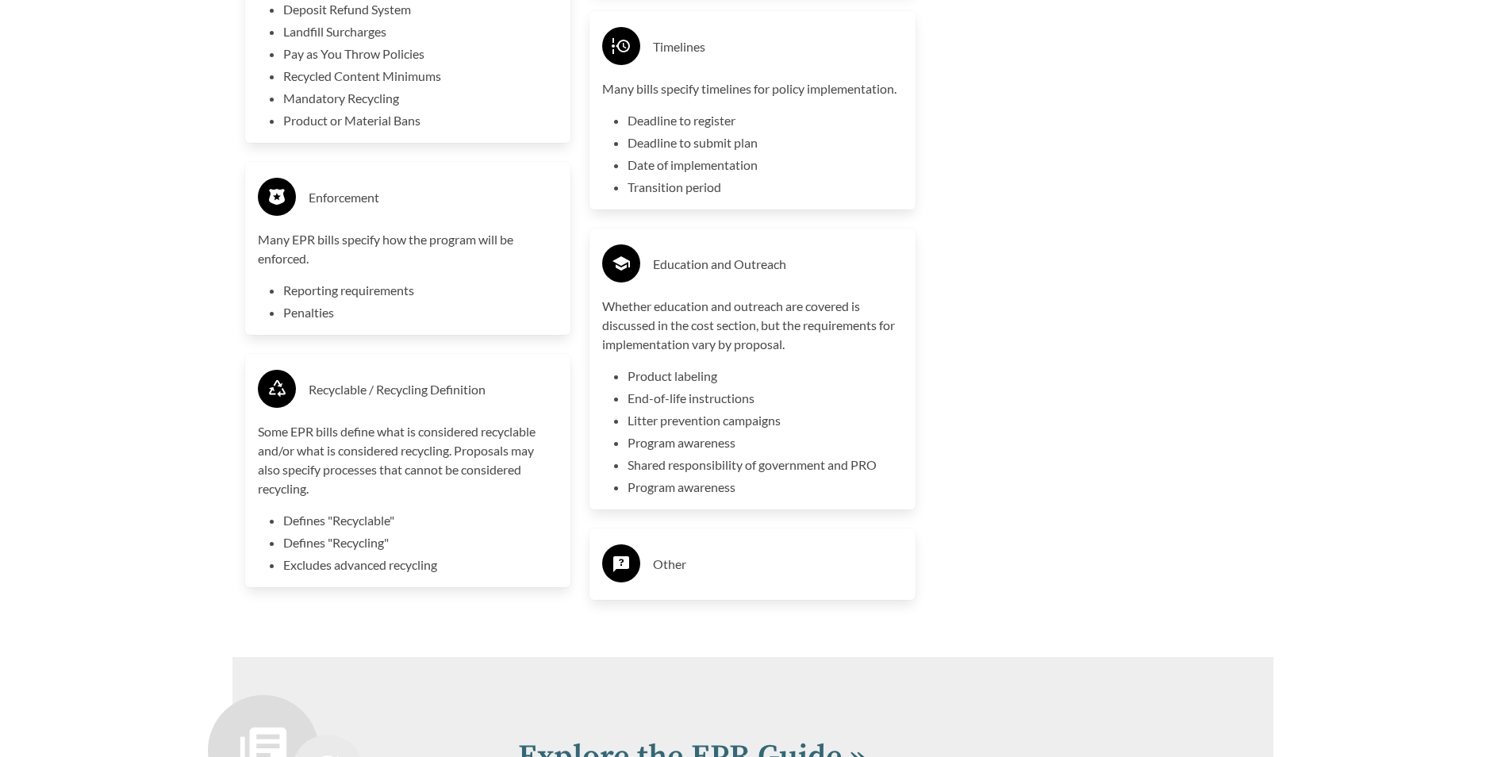
click at [762, 542] on div "Other" at bounding box center [752, 563] width 326 height 71
click at [754, 565] on h3 "Other" at bounding box center [778, 563] width 250 height 25
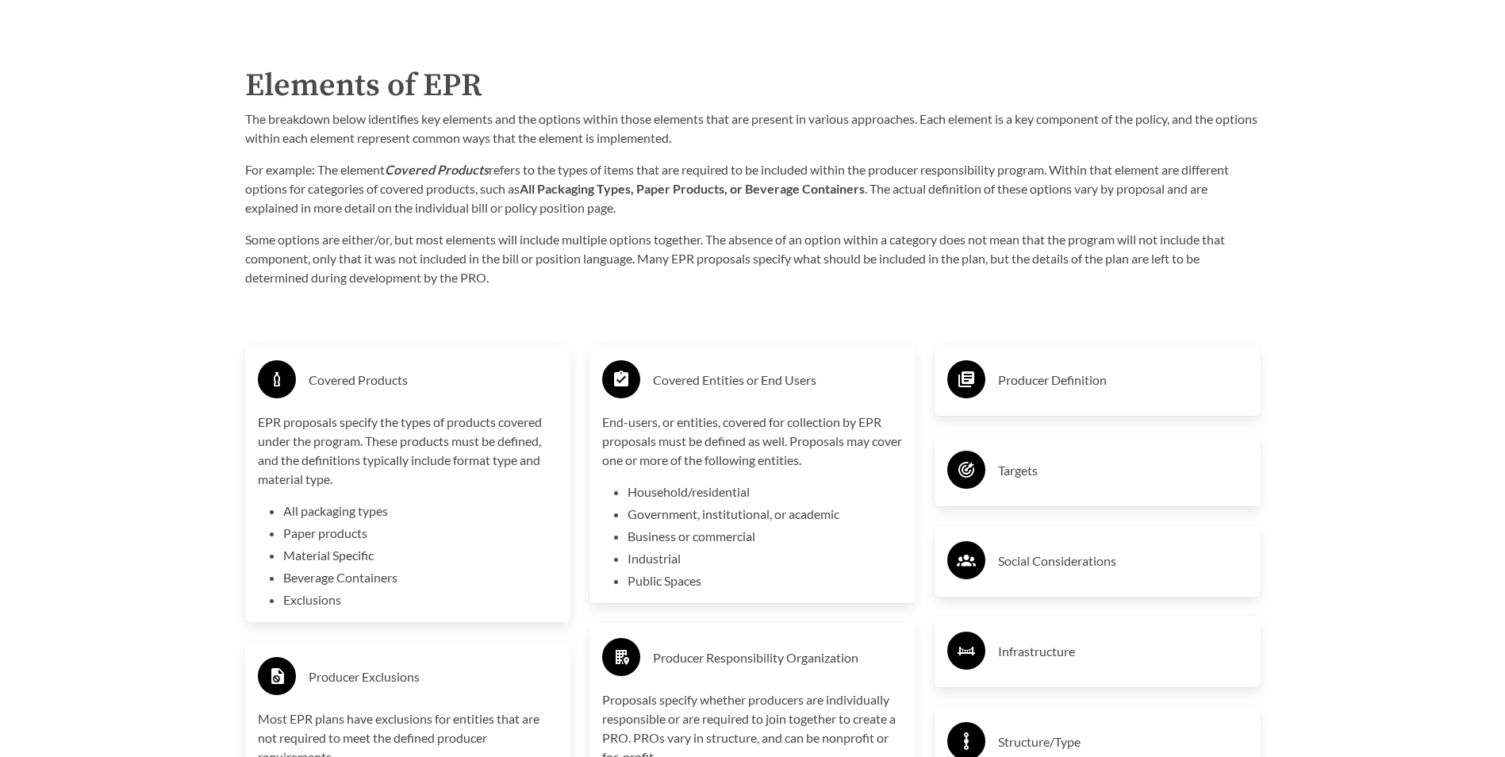
click at [994, 388] on div "Producer Definition" at bounding box center [1097, 380] width 301 height 46
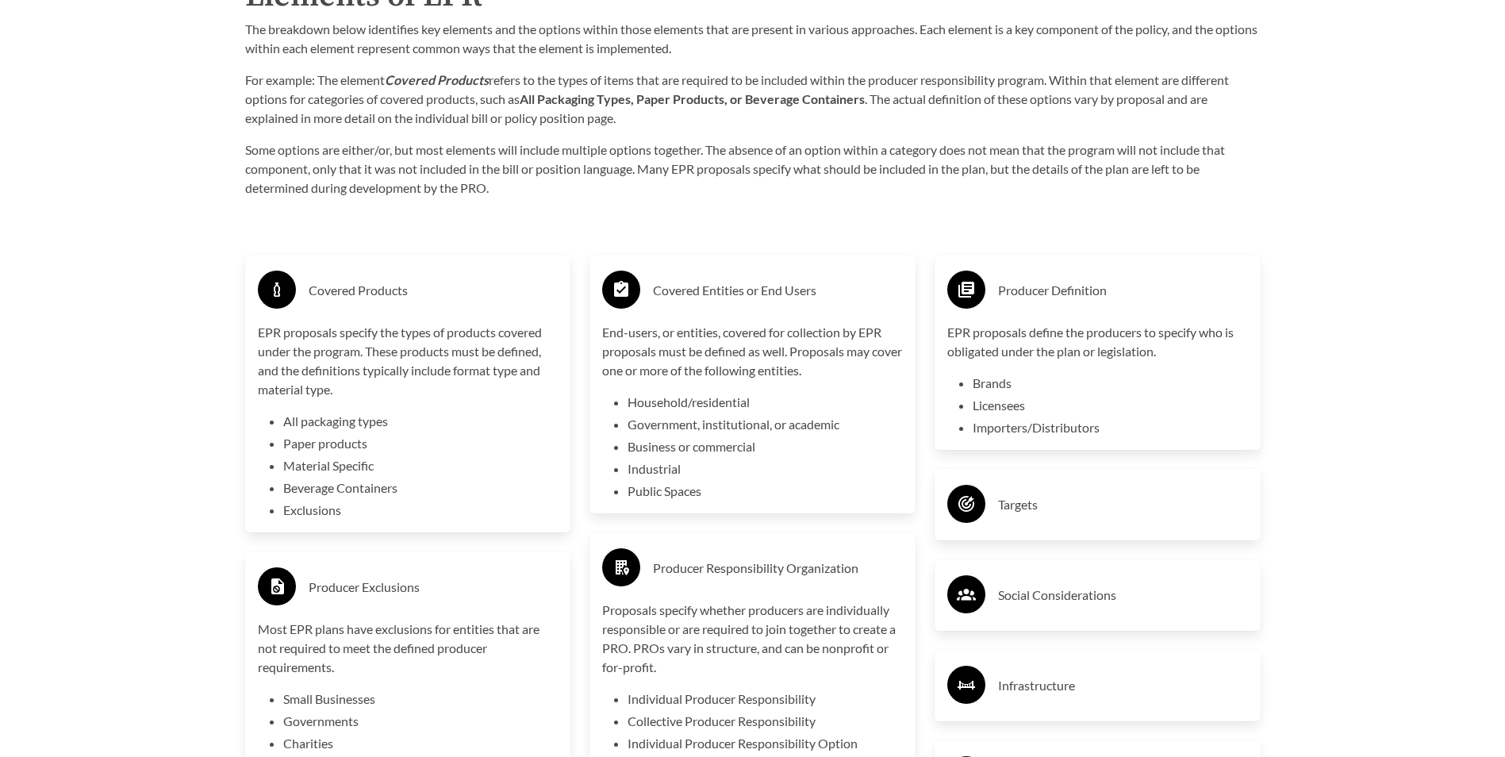
scroll to position [2777, 0]
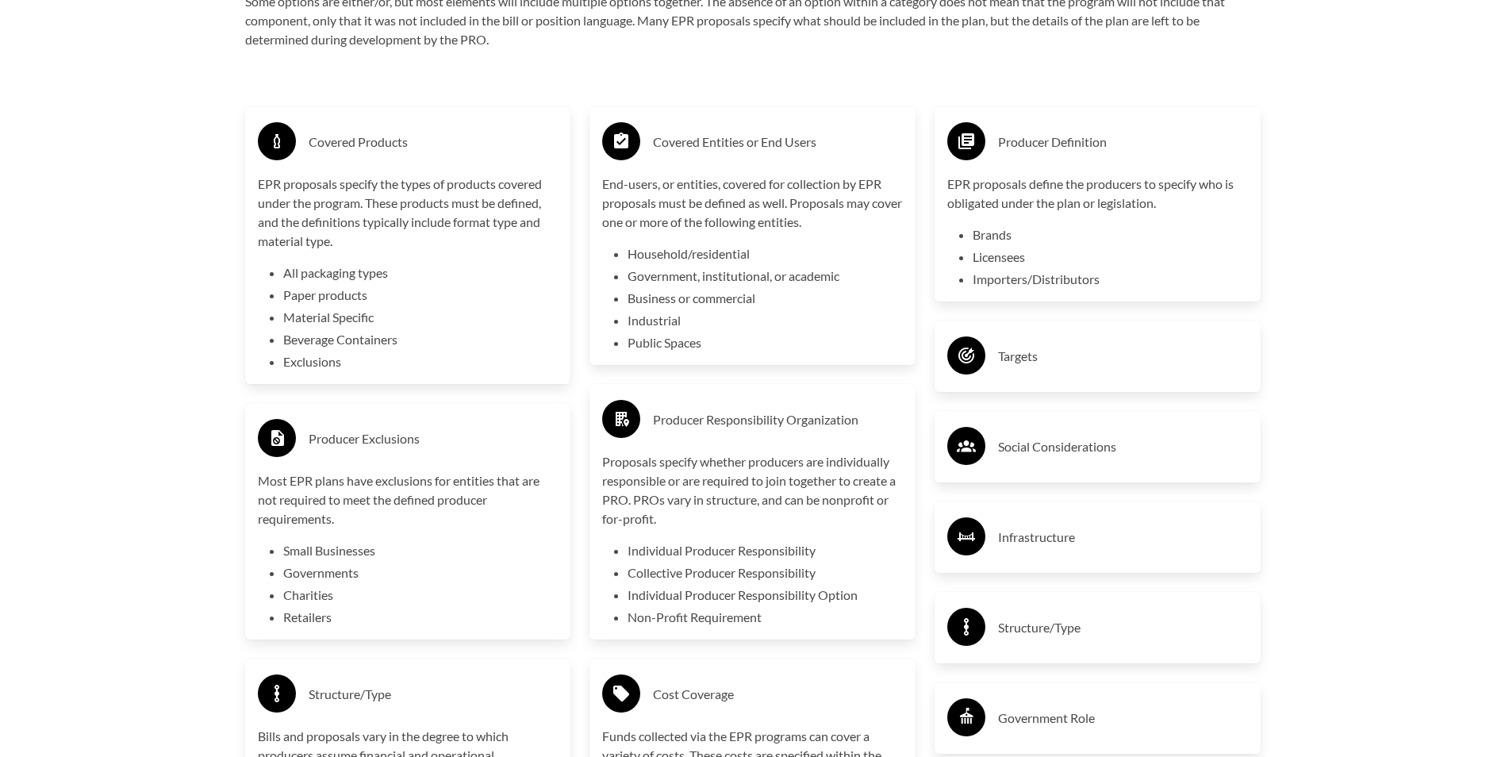
click at [1024, 365] on h3 "Targets" at bounding box center [1123, 356] width 250 height 25
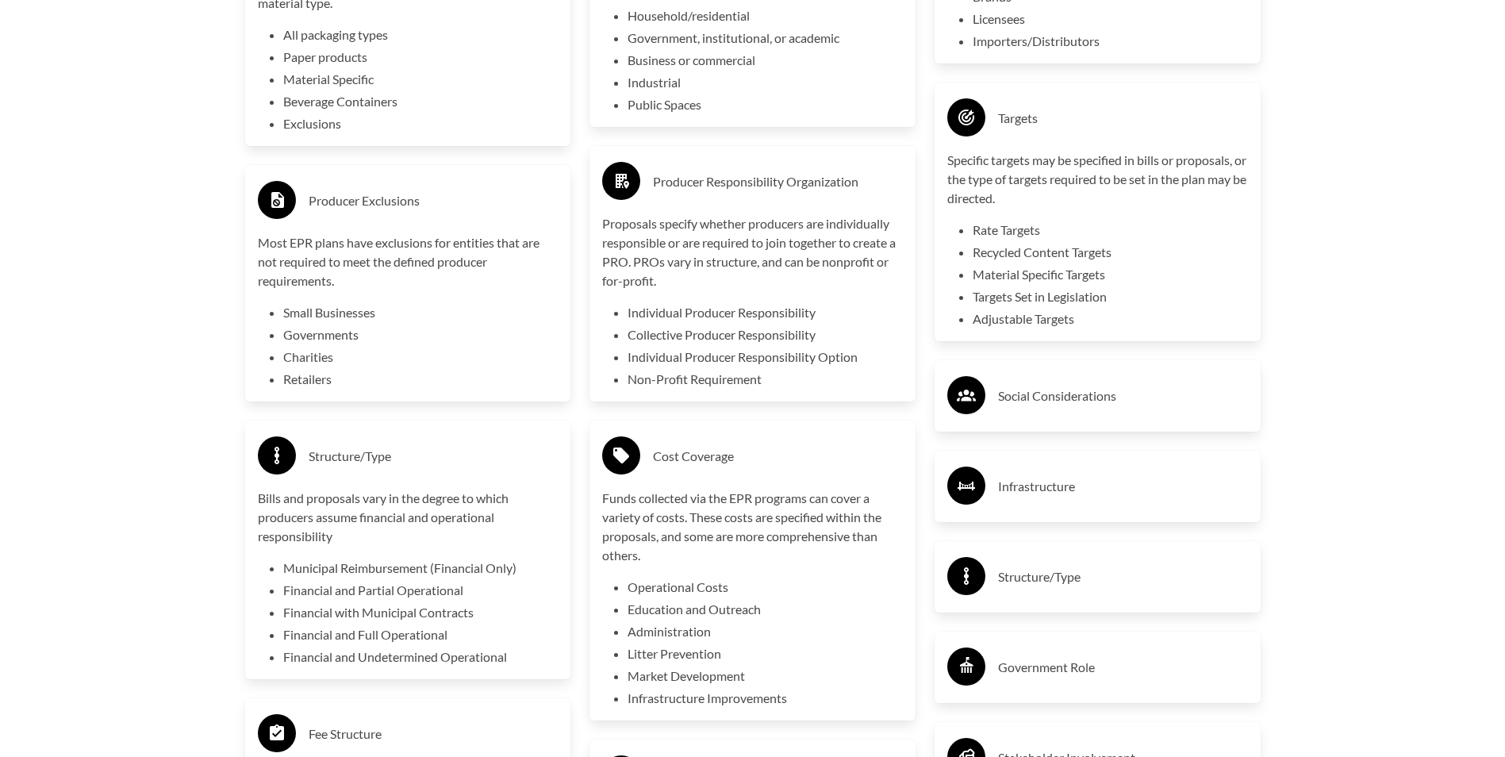
click at [1046, 409] on h3 "Social Considerations" at bounding box center [1123, 395] width 250 height 25
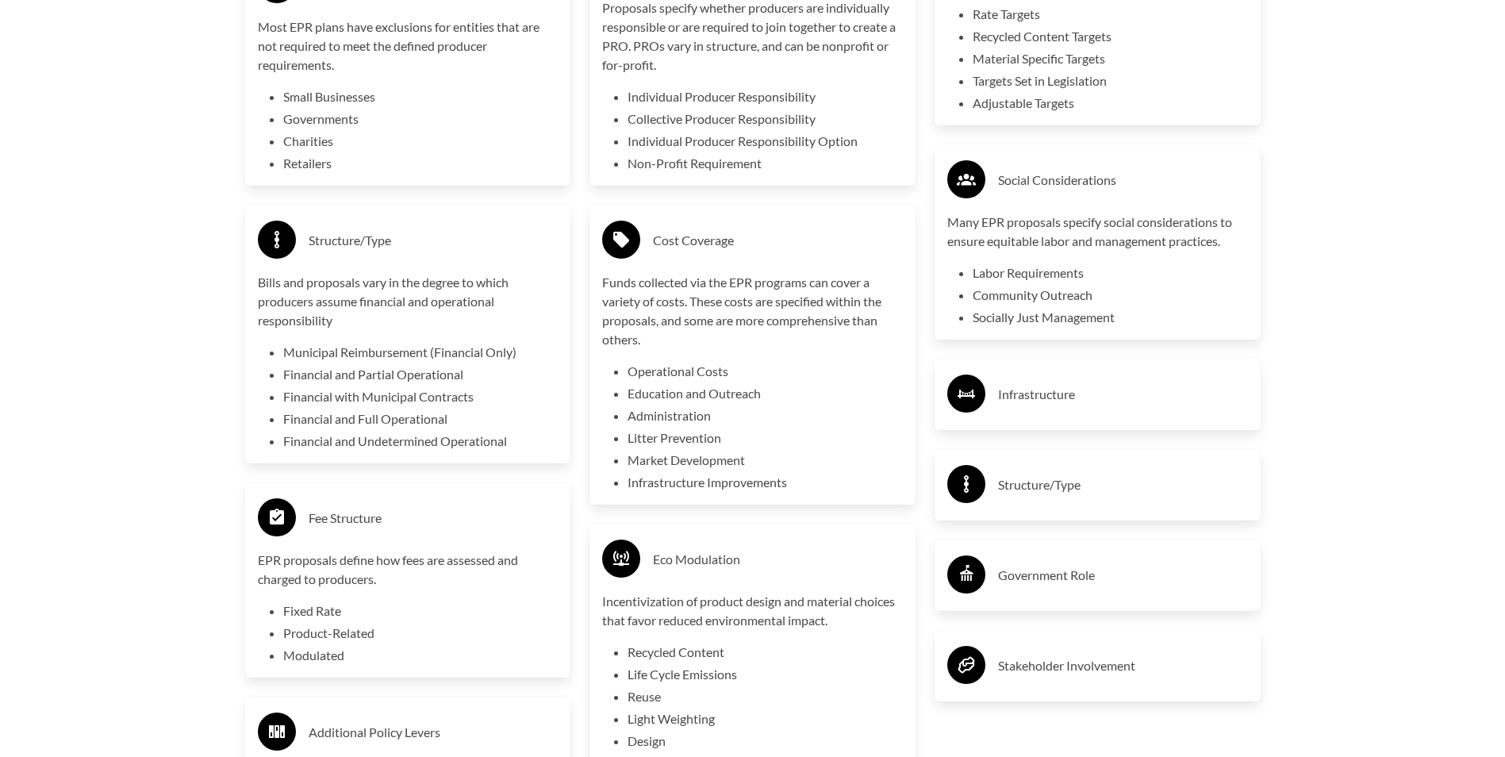
scroll to position [3253, 0]
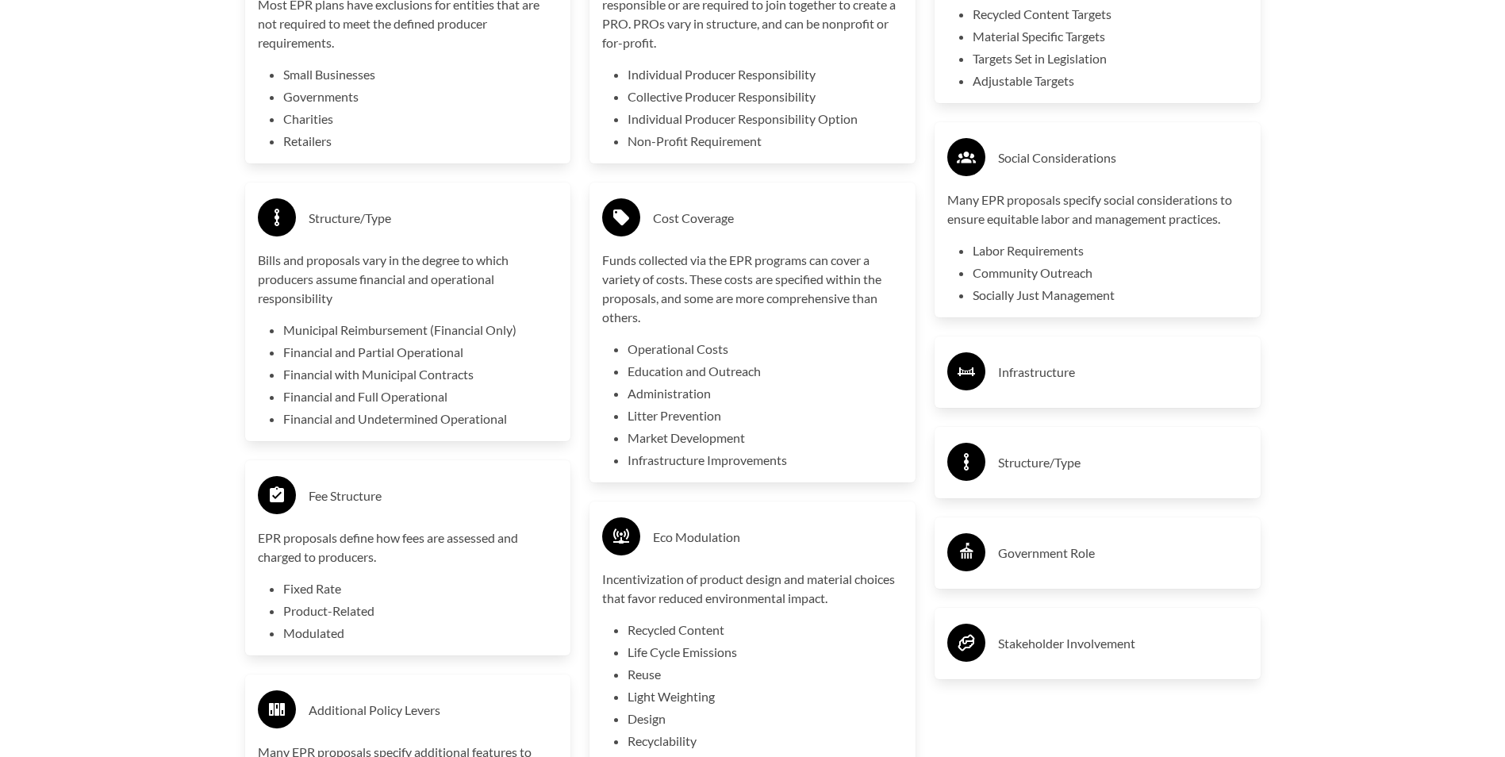
click at [1044, 394] on div "Infrastructure" at bounding box center [1097, 372] width 301 height 46
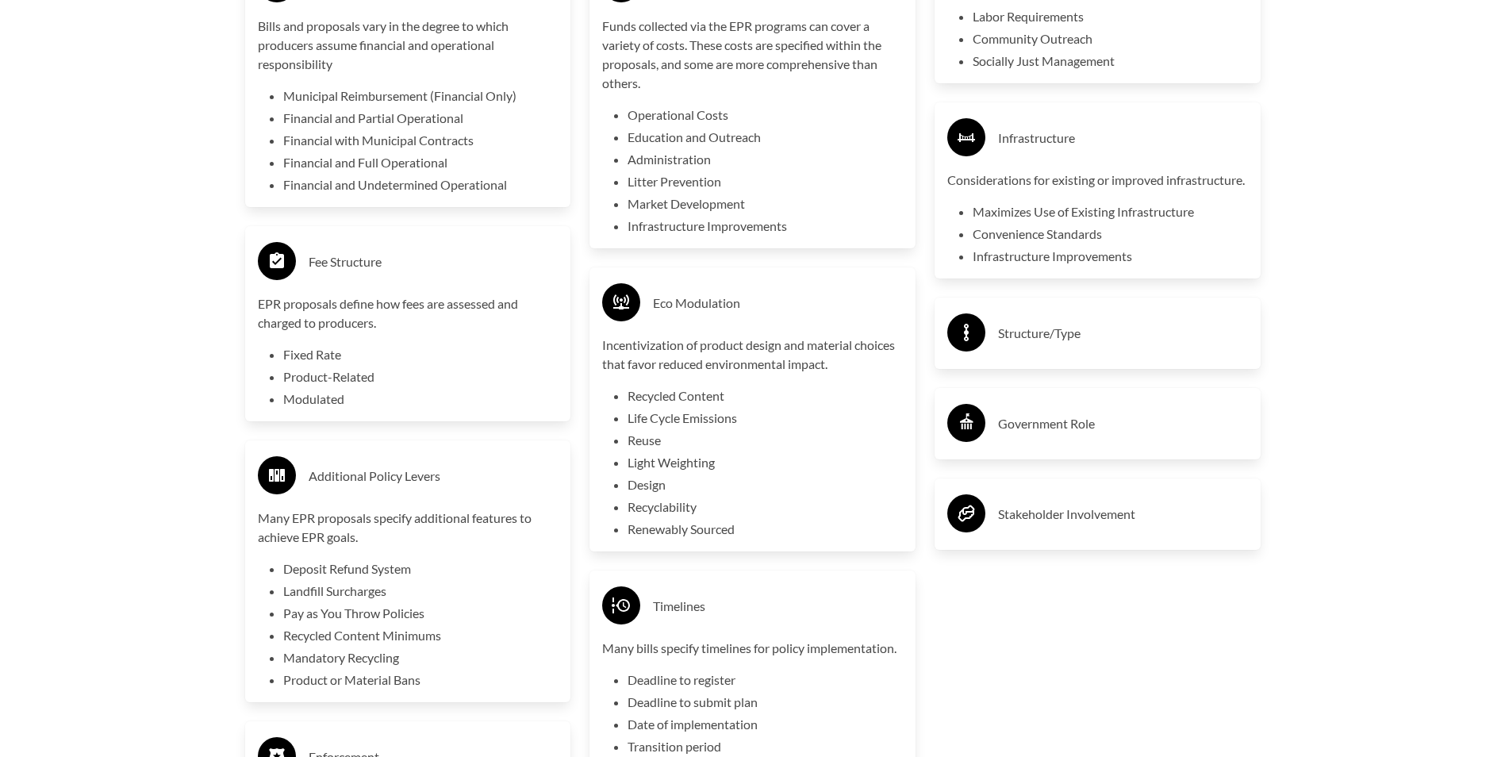
scroll to position [3491, 0]
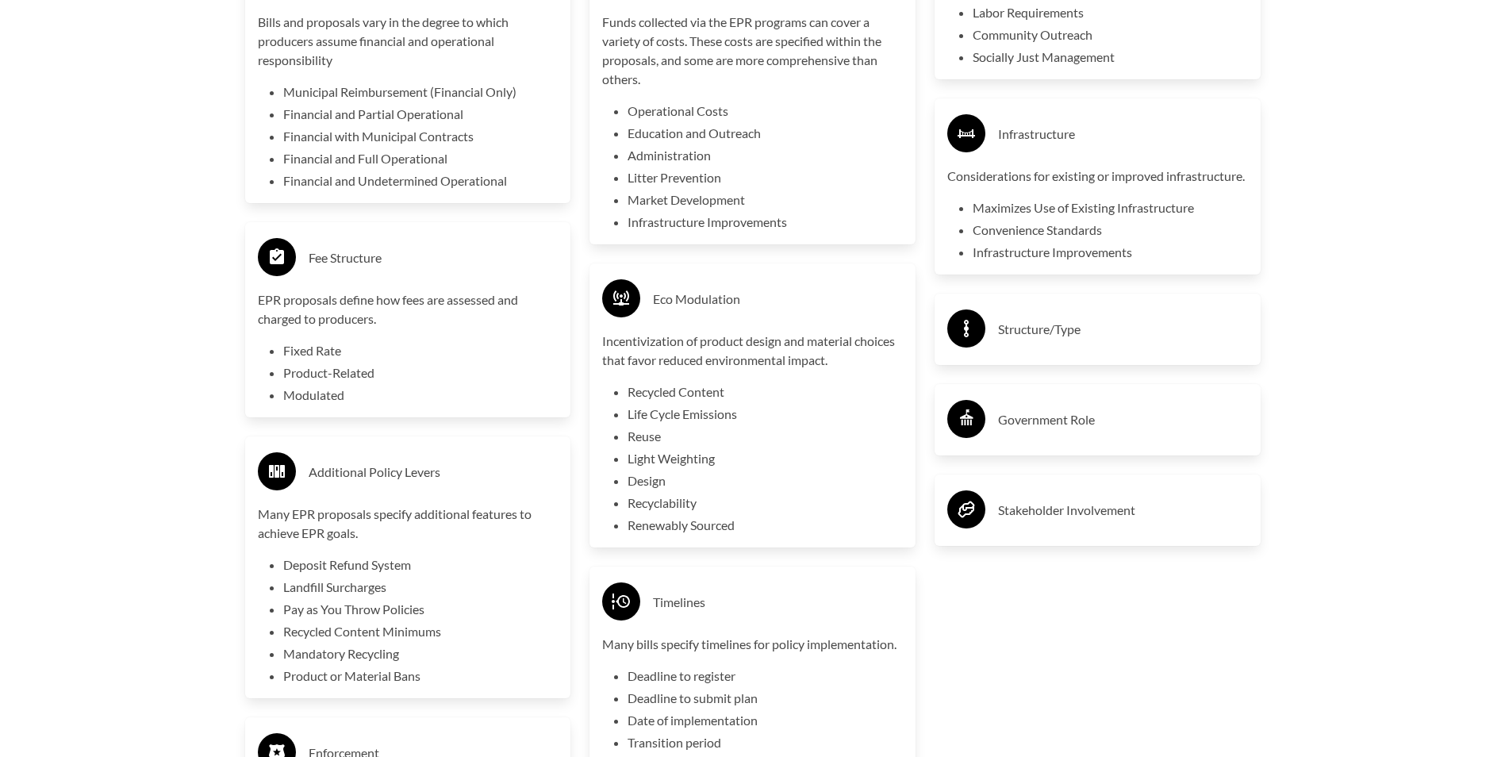
click at [1040, 365] on div "Structure/Type" at bounding box center [1098, 329] width 326 height 71
click at [1040, 342] on h3 "Structure/Type" at bounding box center [1123, 329] width 250 height 25
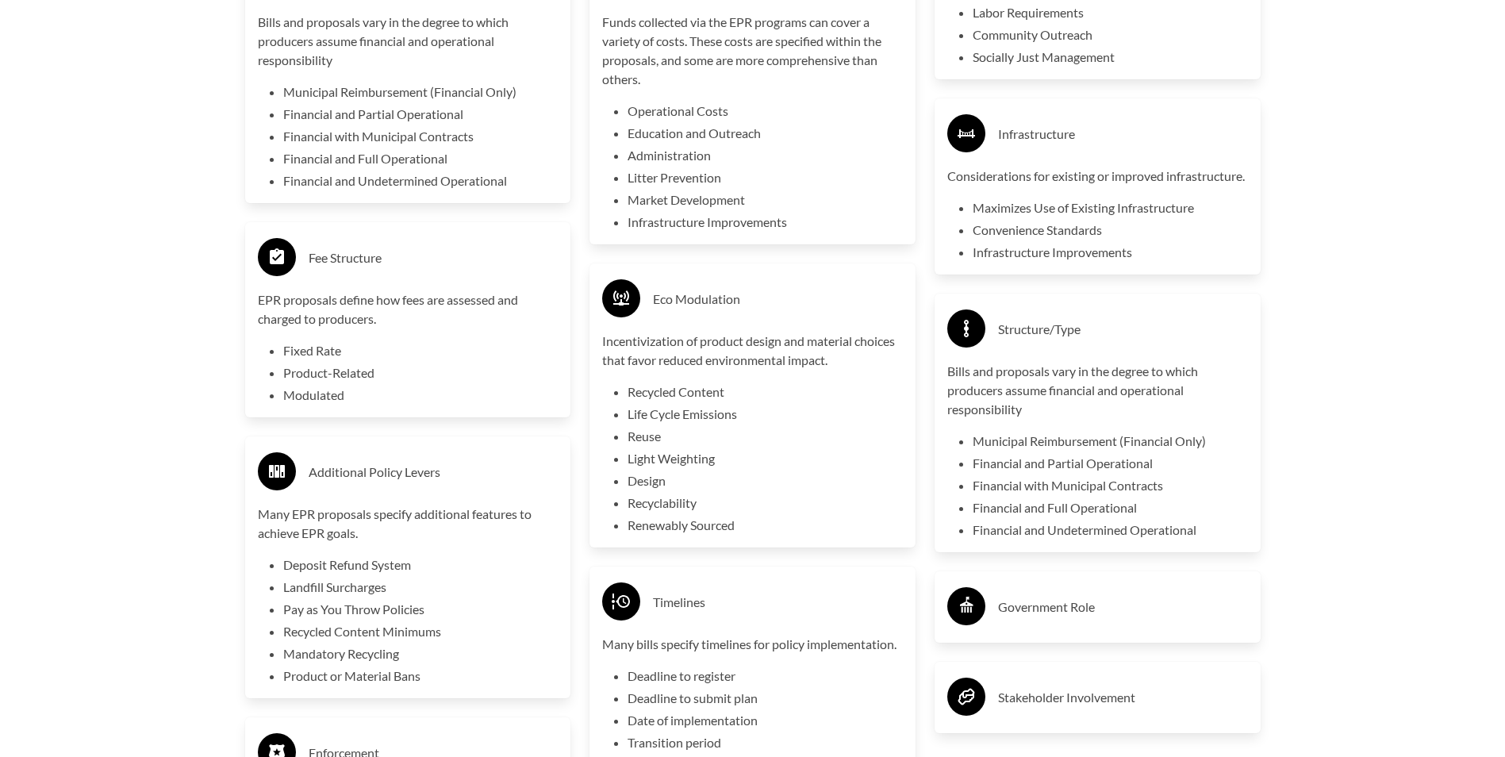
click at [1030, 630] on div "Government Role" at bounding box center [1097, 607] width 301 height 46
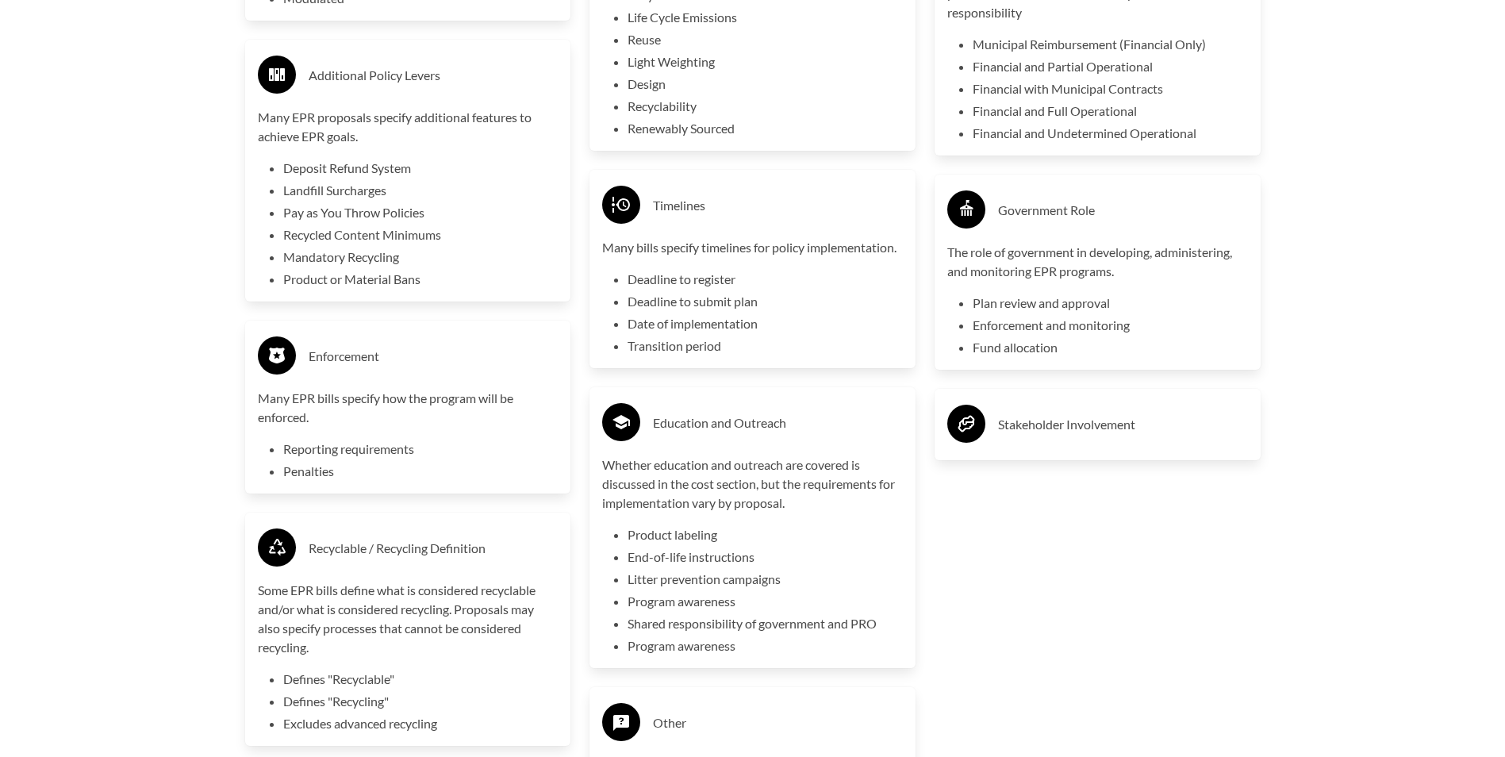
click at [1062, 437] on h3 "Stakeholder Involvement" at bounding box center [1123, 424] width 250 height 25
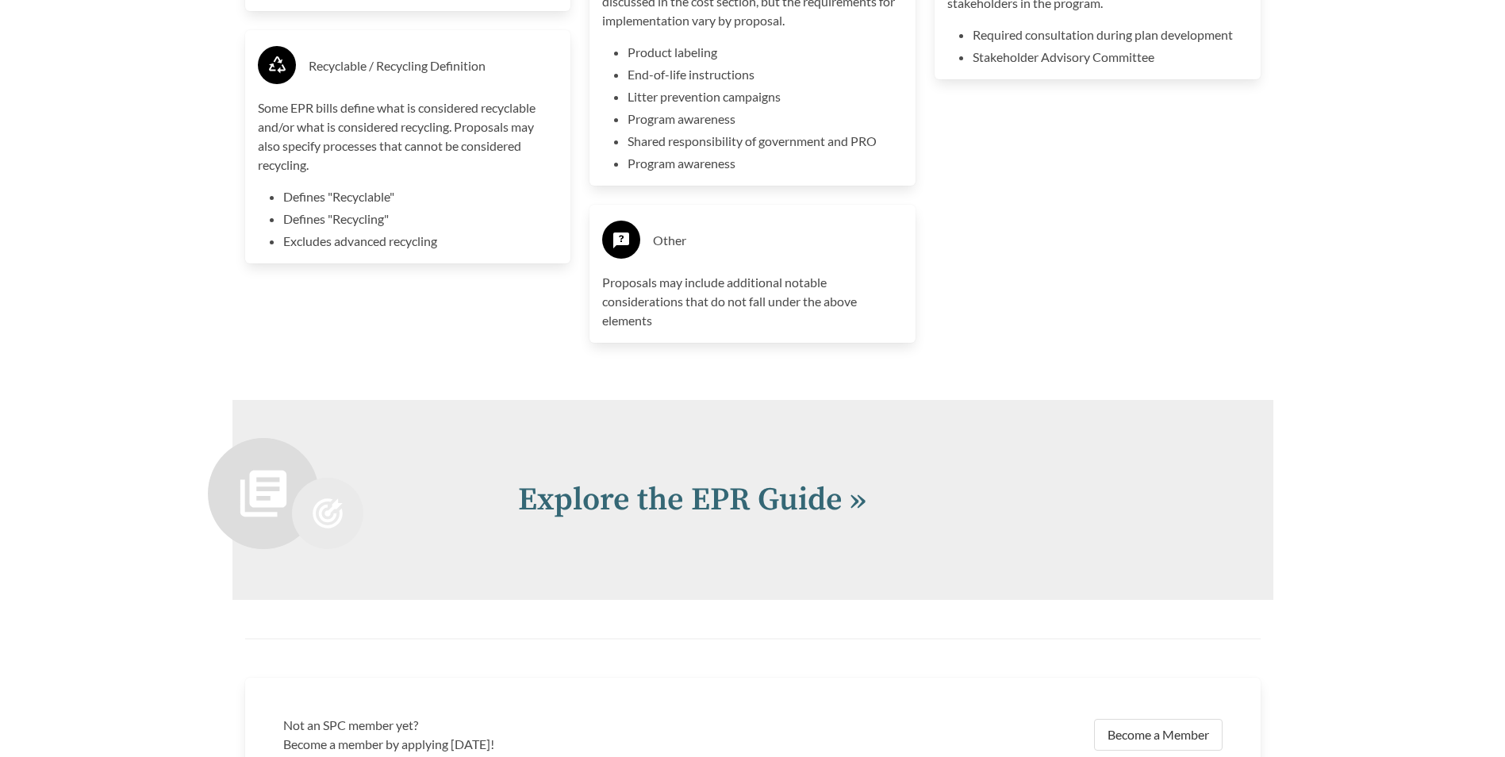
scroll to position [4364, 0]
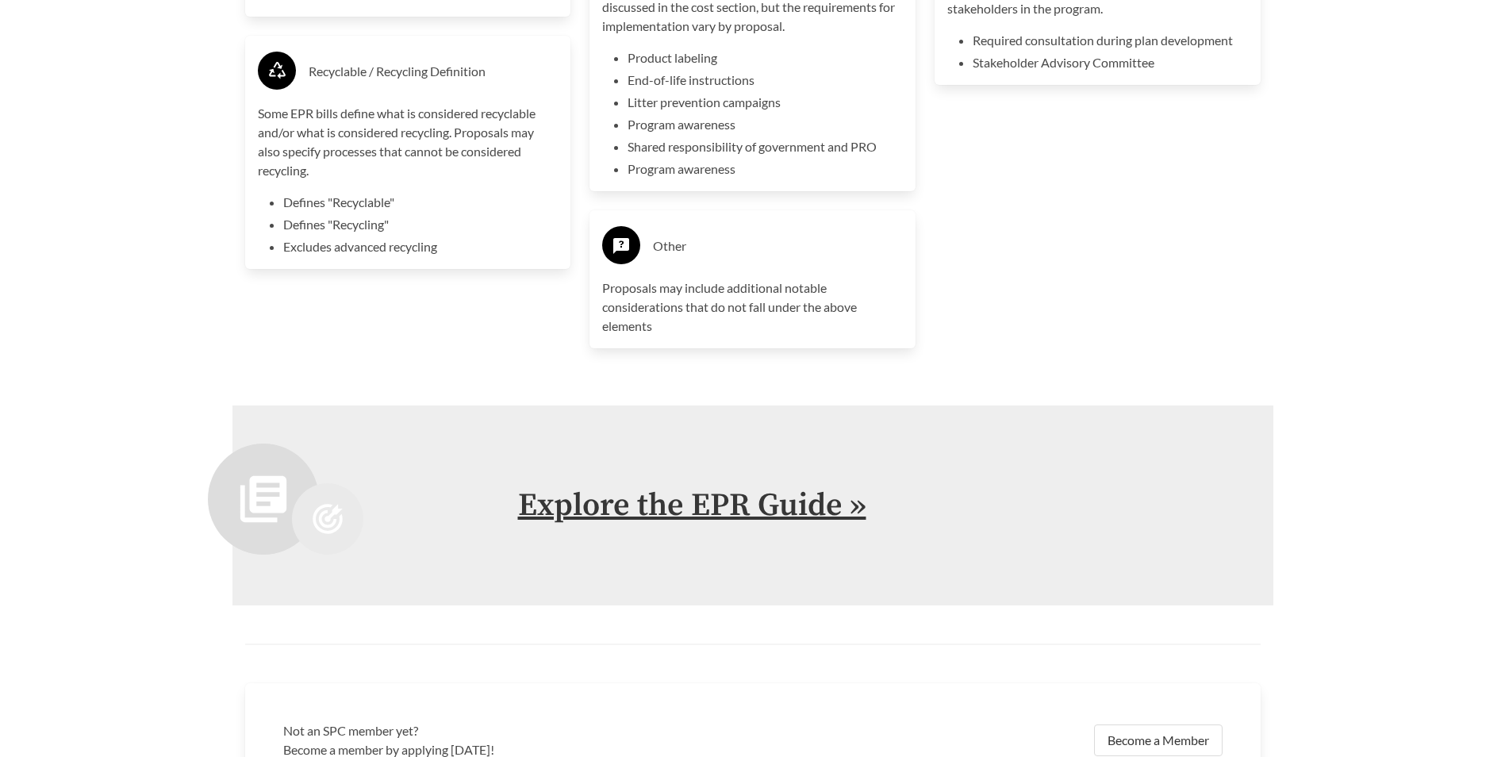
click at [831, 498] on link "Explore the EPR Guide »" at bounding box center [692, 506] width 348 height 40
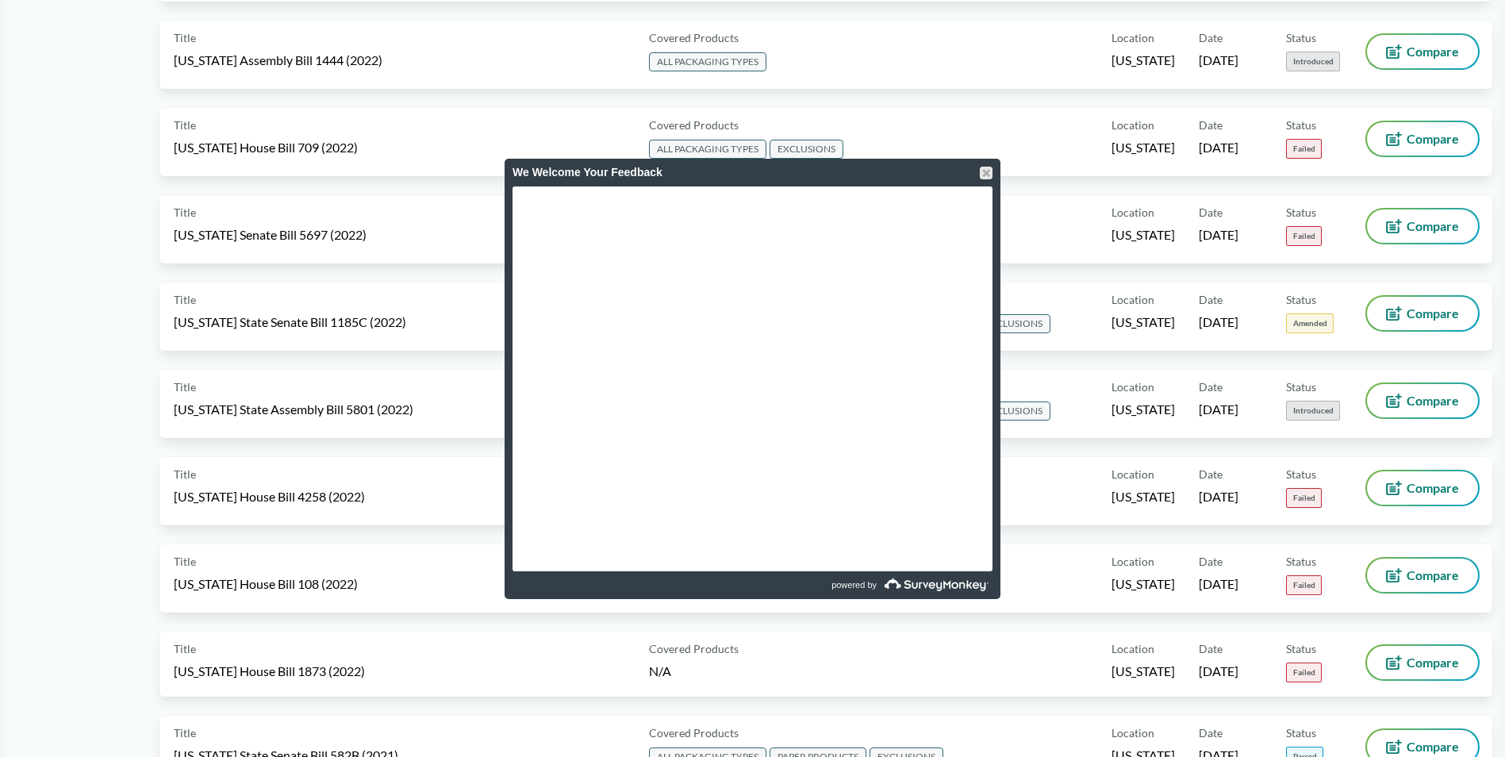
scroll to position [7854, 0]
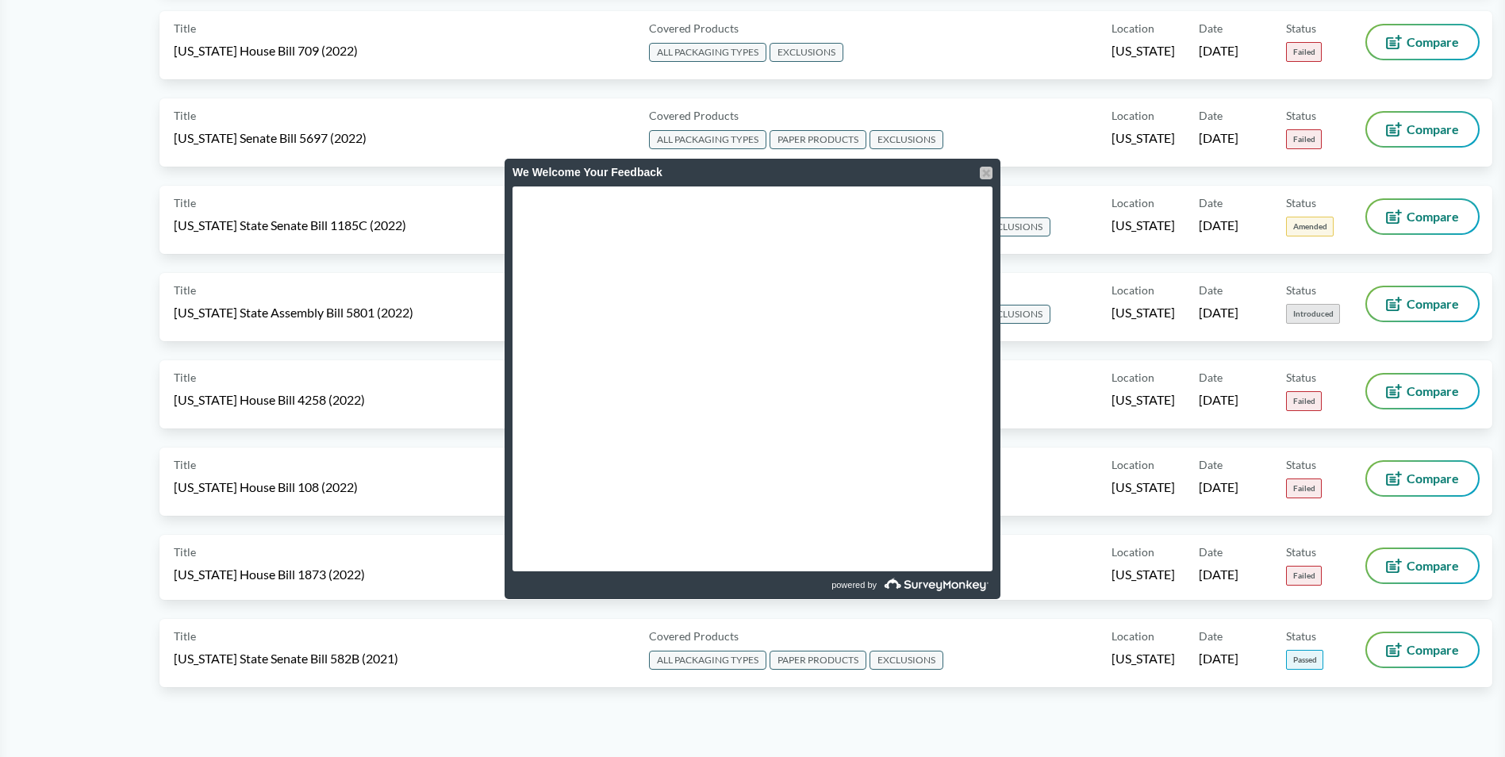
click at [984, 177] on div at bounding box center [986, 173] width 13 height 13
